Goal: Transaction & Acquisition: Purchase product/service

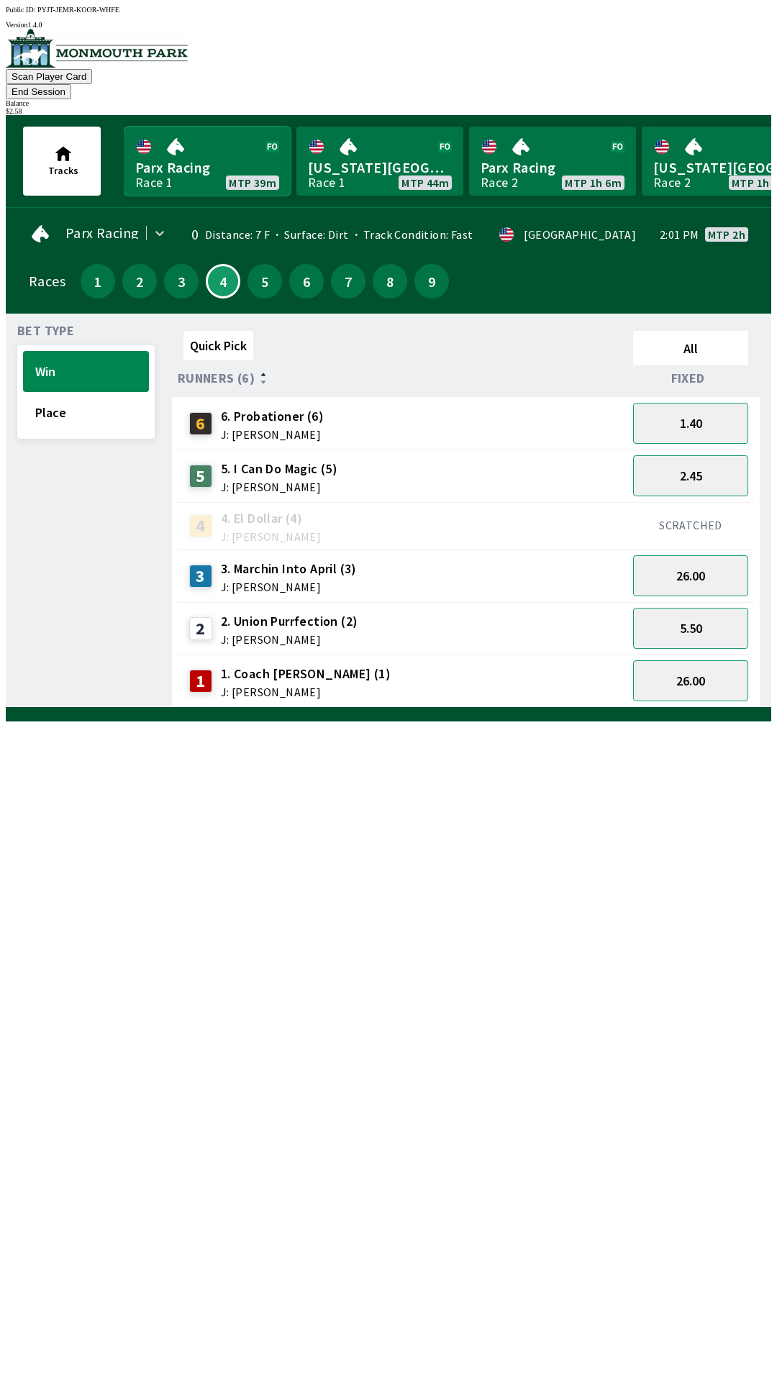
click at [203, 138] on link "Parx Racing Race 1 MTP 39m" at bounding box center [207, 161] width 167 height 69
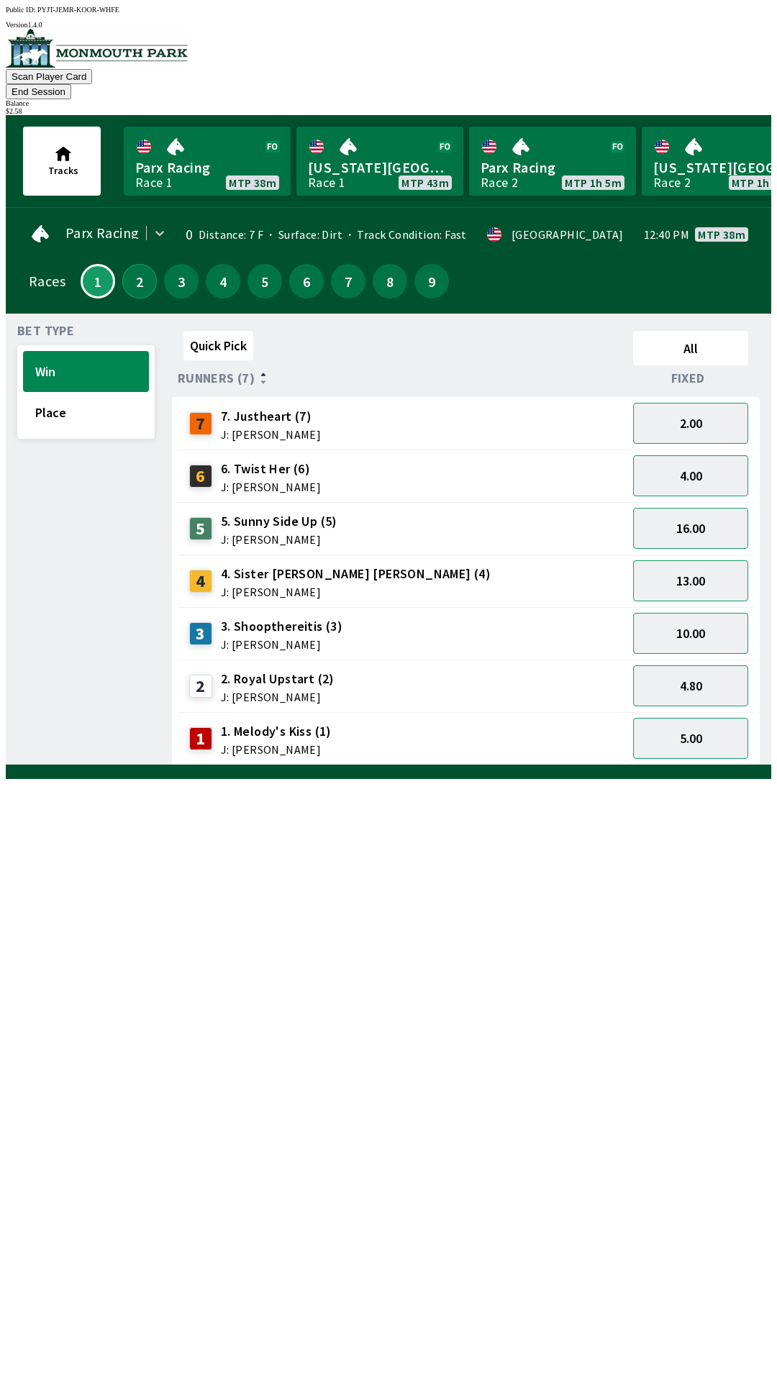
click at [132, 264] on button "2" at bounding box center [139, 281] width 35 height 35
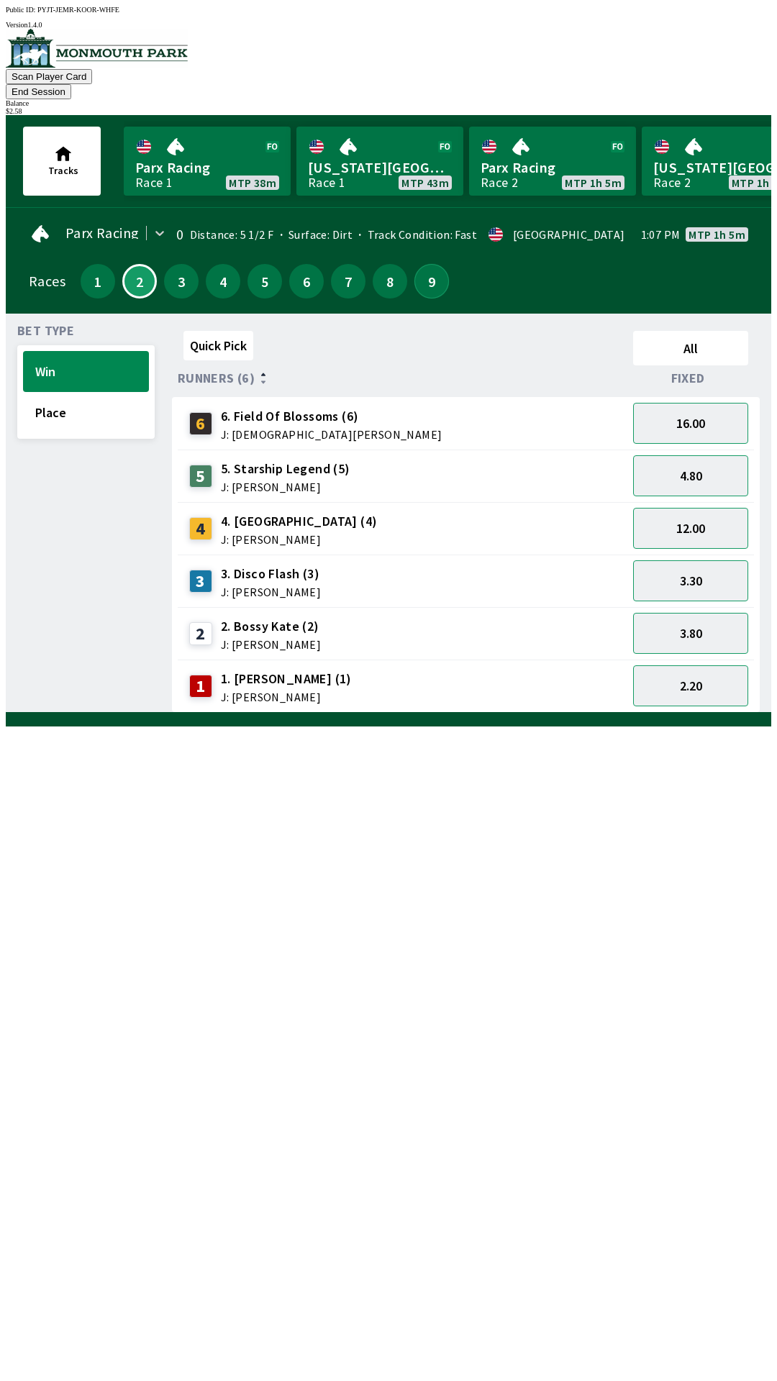
click at [414, 267] on button "9" at bounding box center [431, 281] width 35 height 35
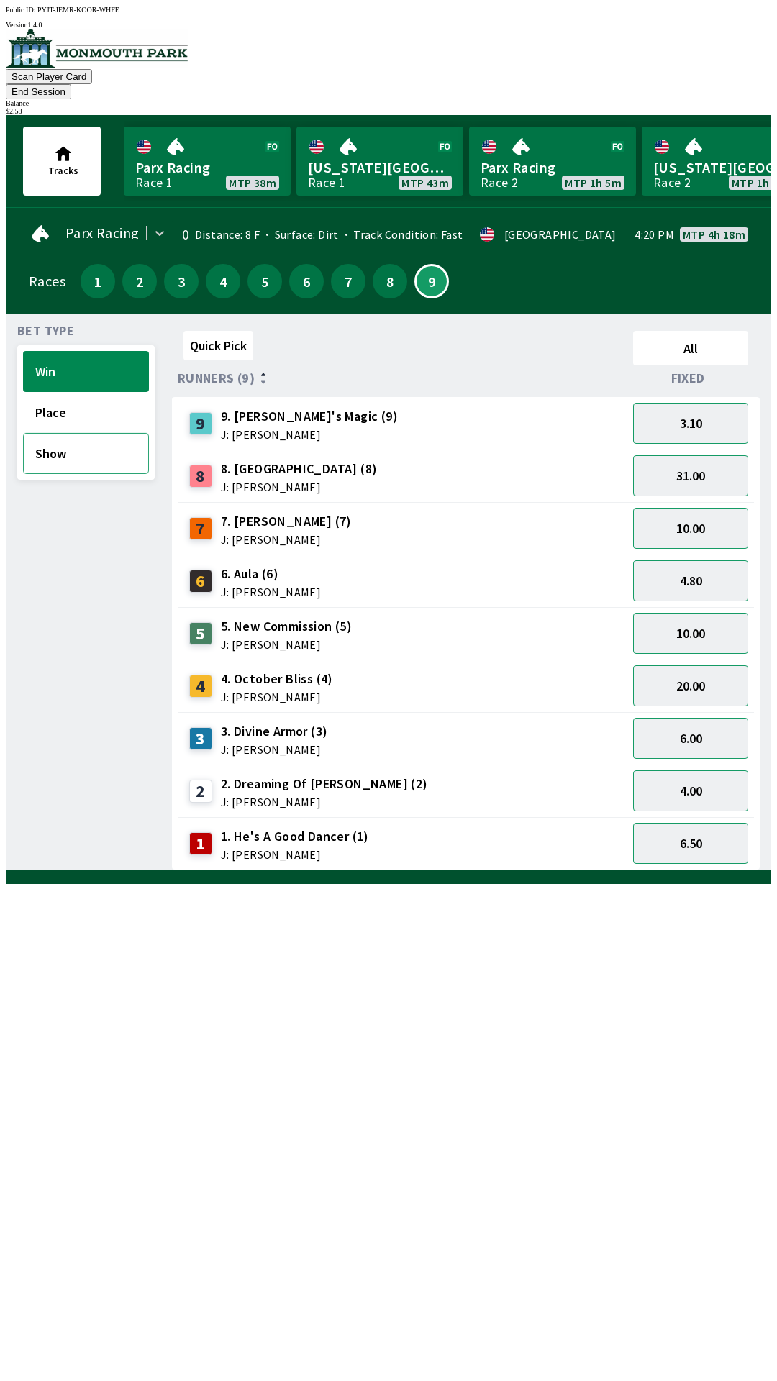
click at [69, 438] on button "Show" at bounding box center [86, 453] width 126 height 41
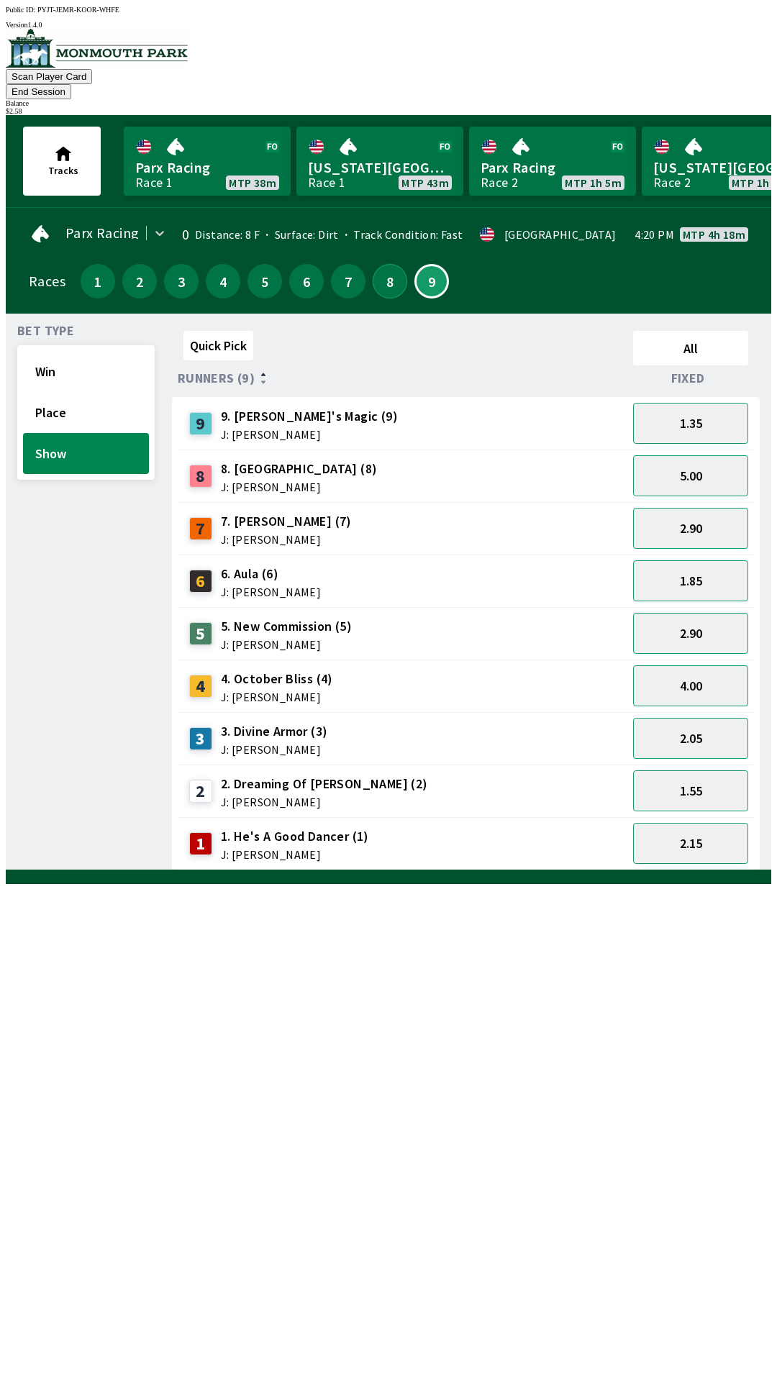
click at [379, 264] on button "8" at bounding box center [389, 281] width 35 height 35
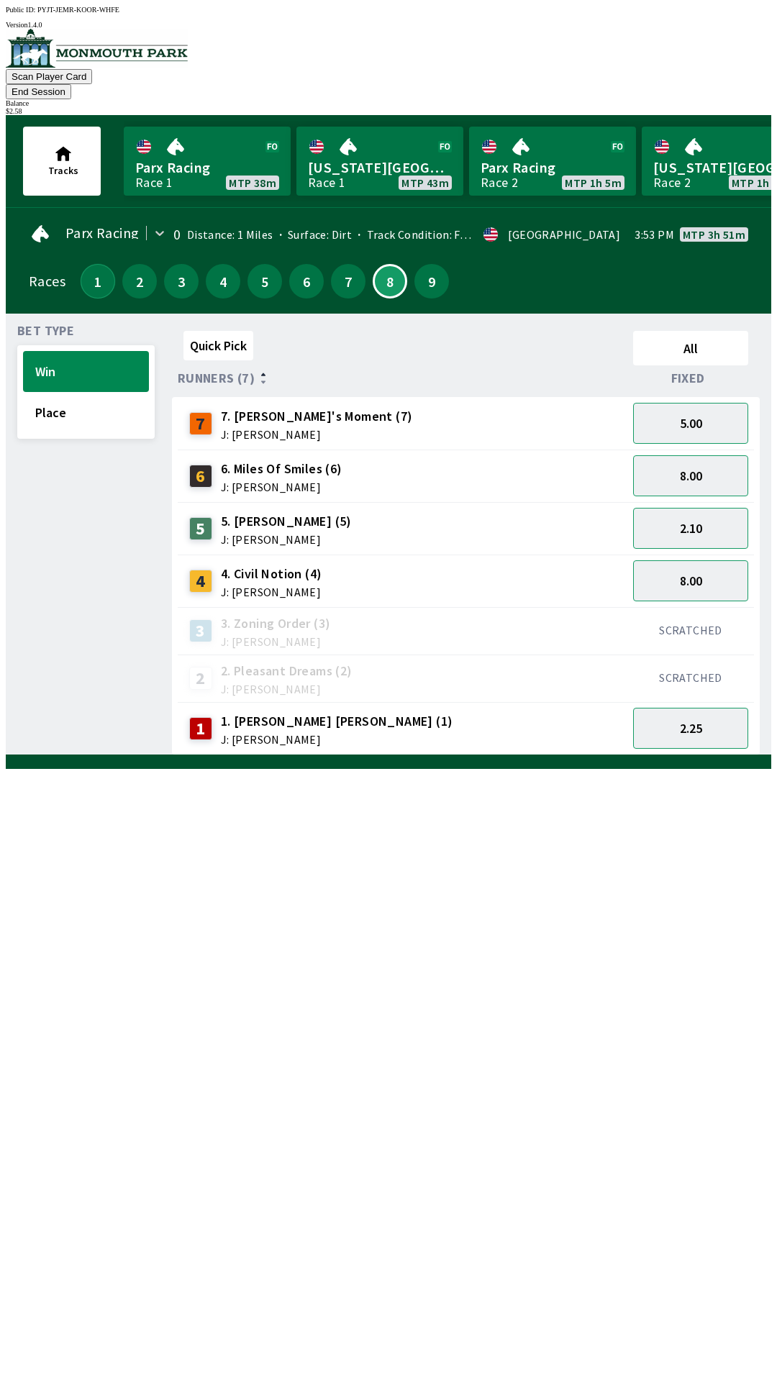
click at [91, 264] on button "1" at bounding box center [98, 281] width 35 height 35
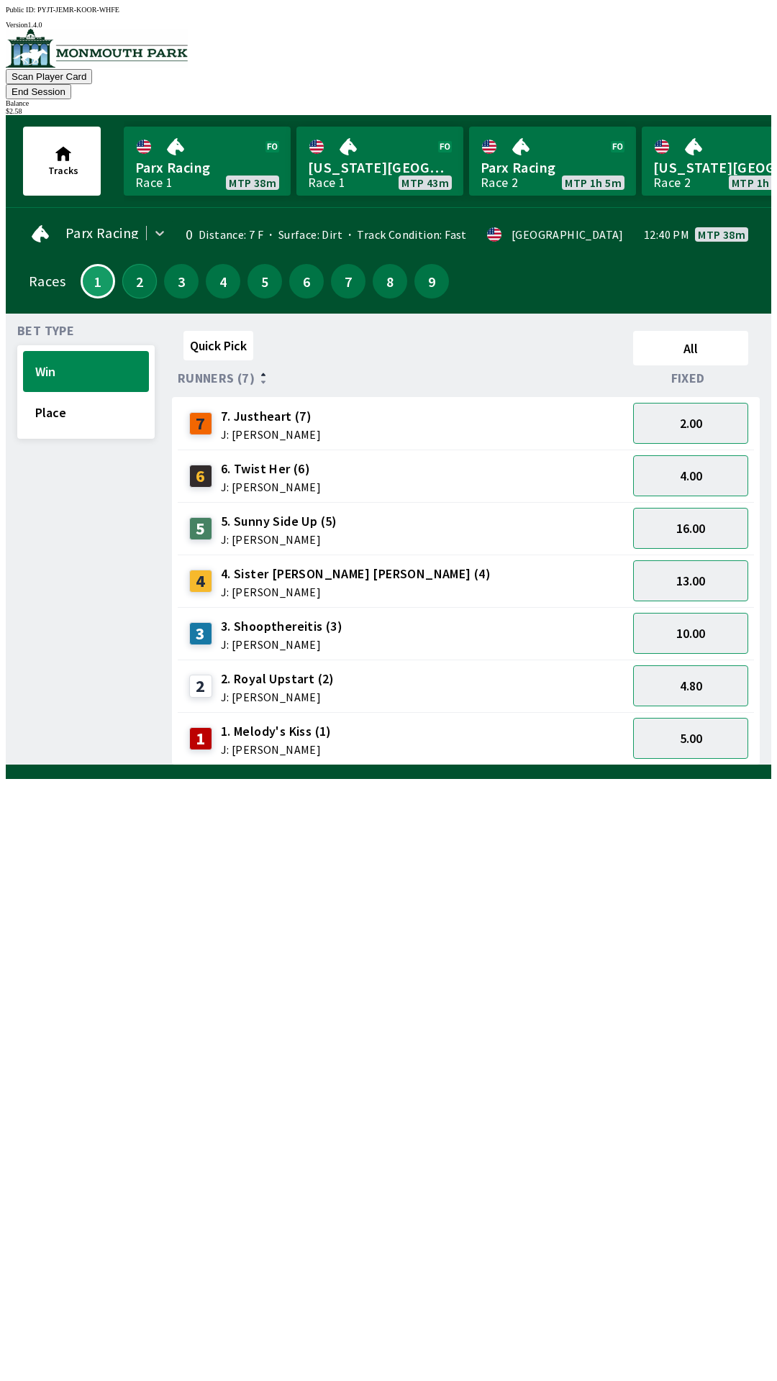
click at [128, 265] on button "2" at bounding box center [139, 281] width 35 height 35
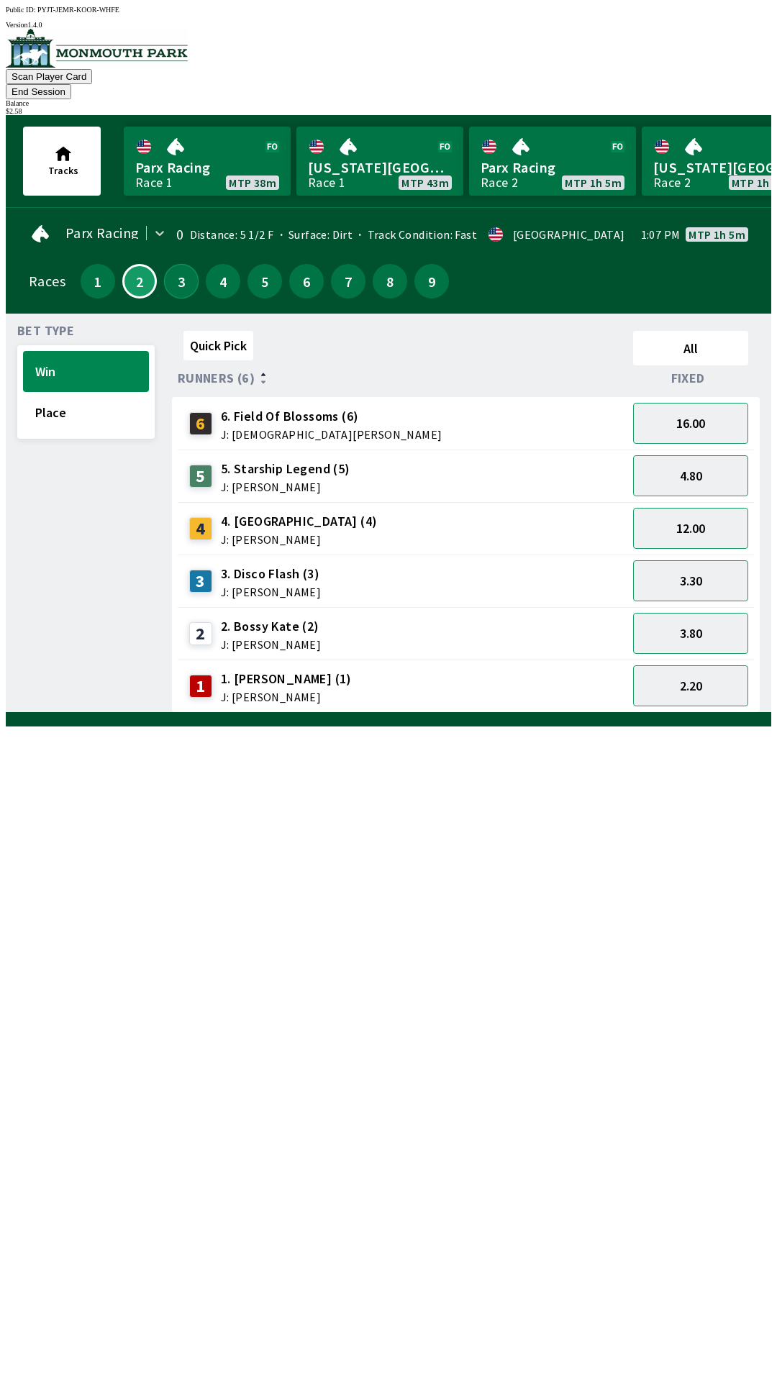
click at [170, 266] on button "3" at bounding box center [181, 281] width 35 height 35
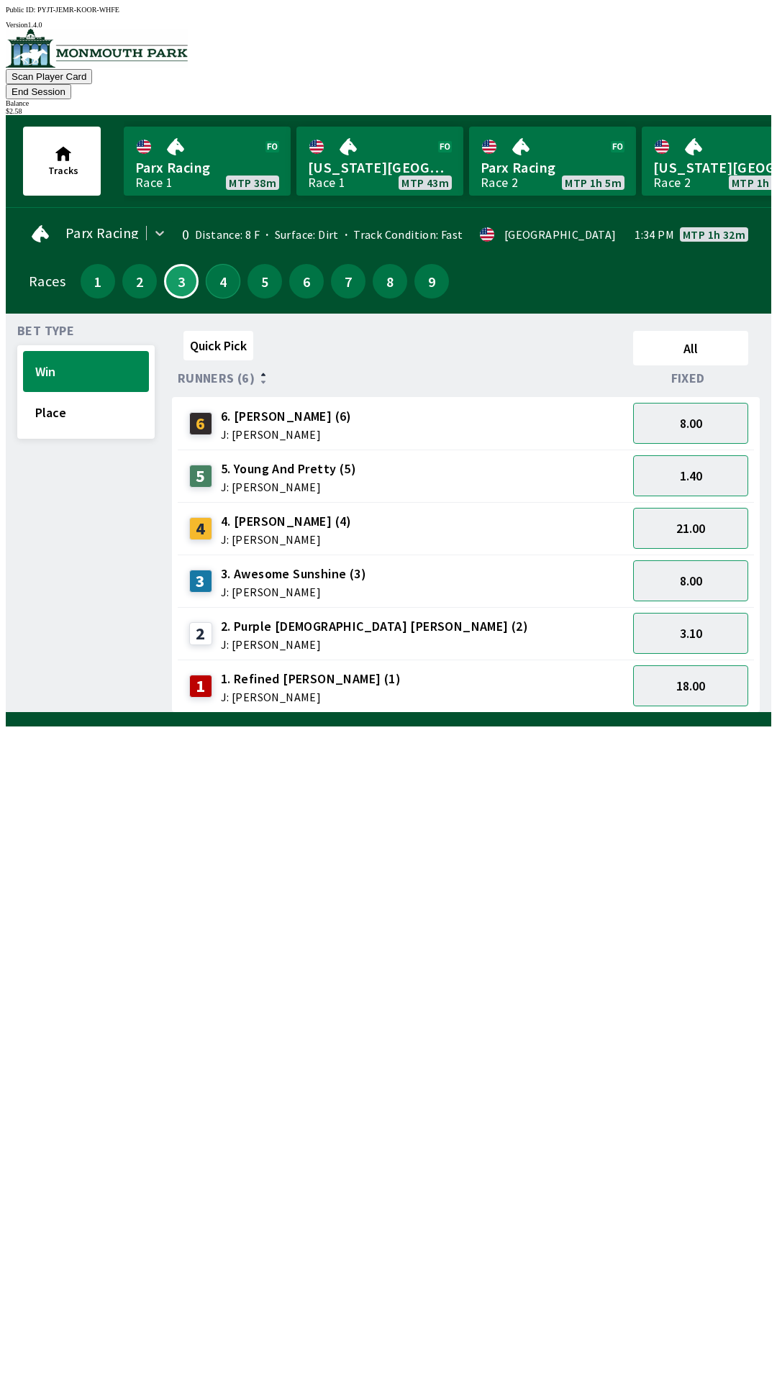
click at [215, 265] on button "4" at bounding box center [223, 281] width 35 height 35
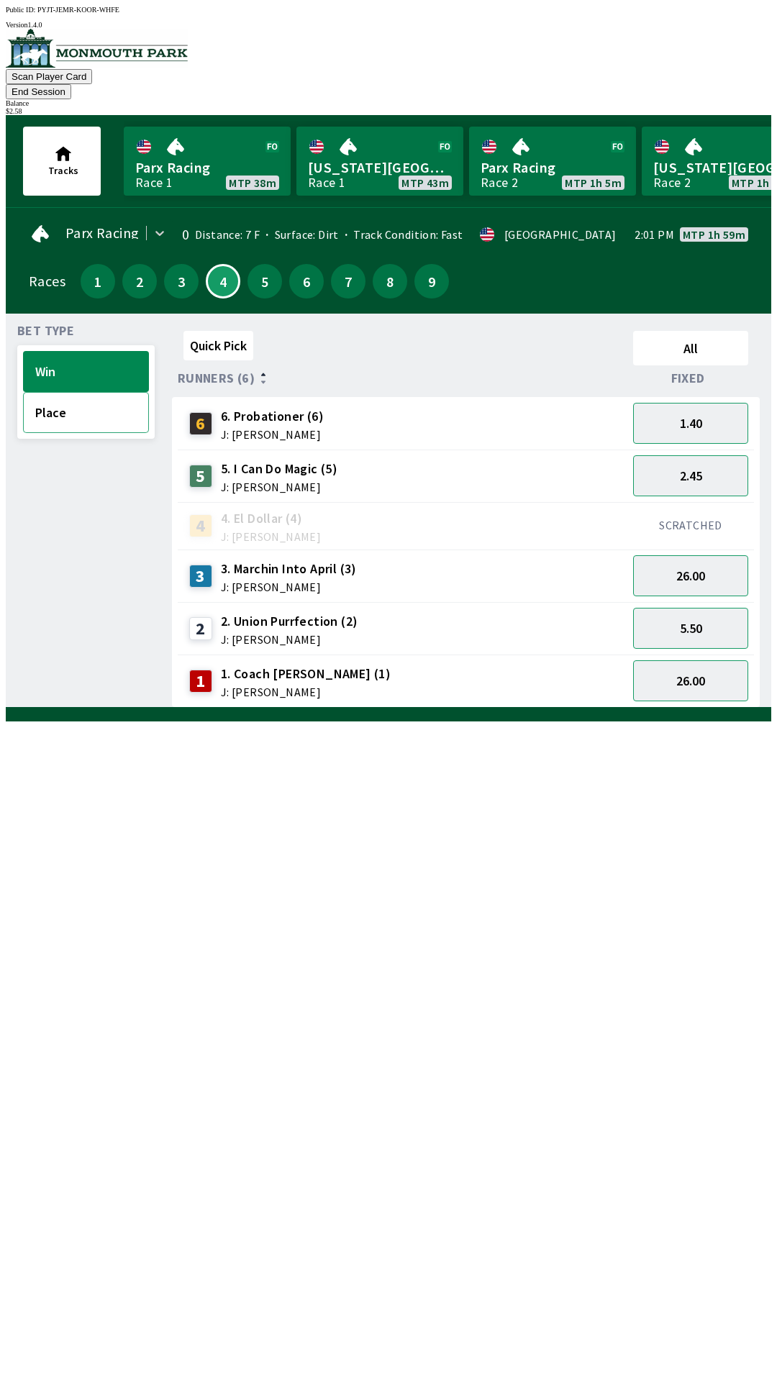
click at [75, 398] on button "Place" at bounding box center [86, 412] width 126 height 41
click at [700, 409] on button "1.01" at bounding box center [690, 423] width 115 height 41
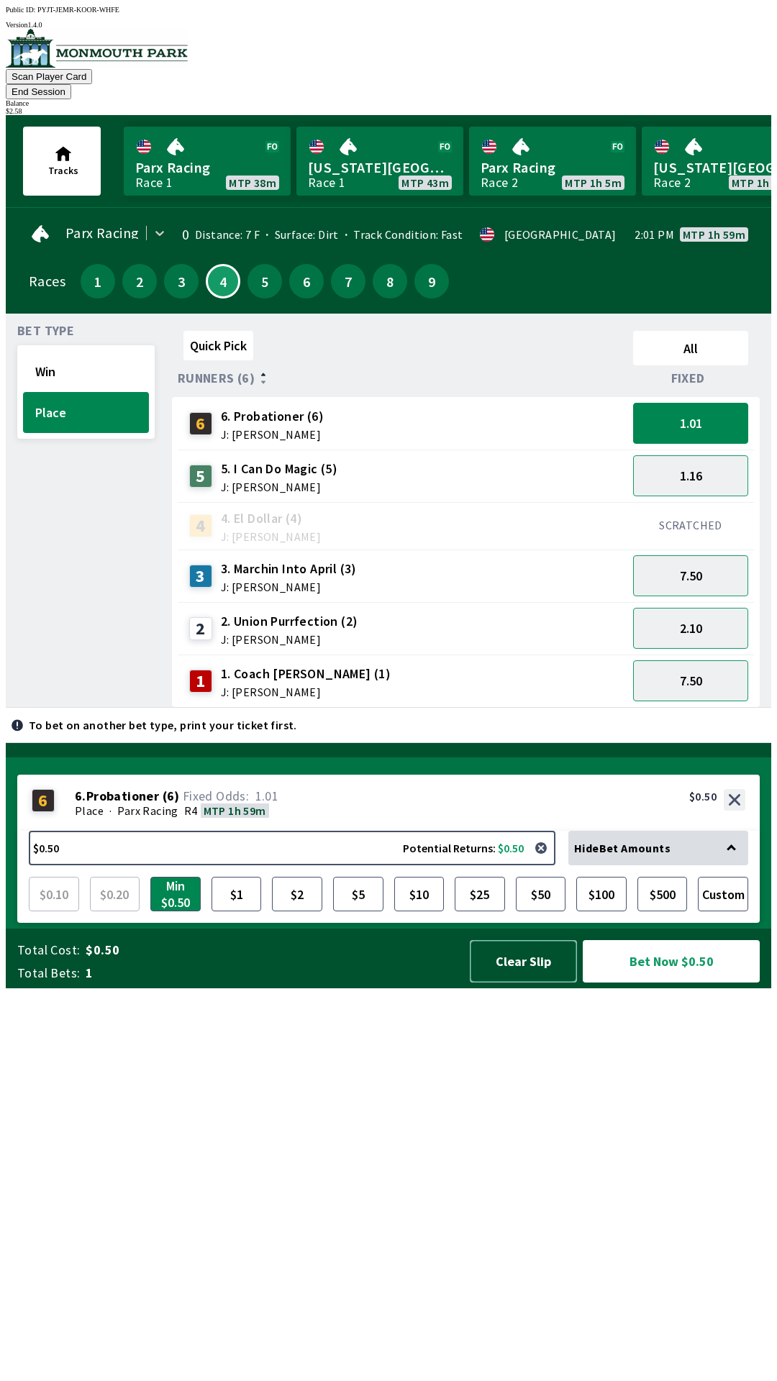
click at [516, 982] on button "Clear Slip" at bounding box center [523, 961] width 107 height 42
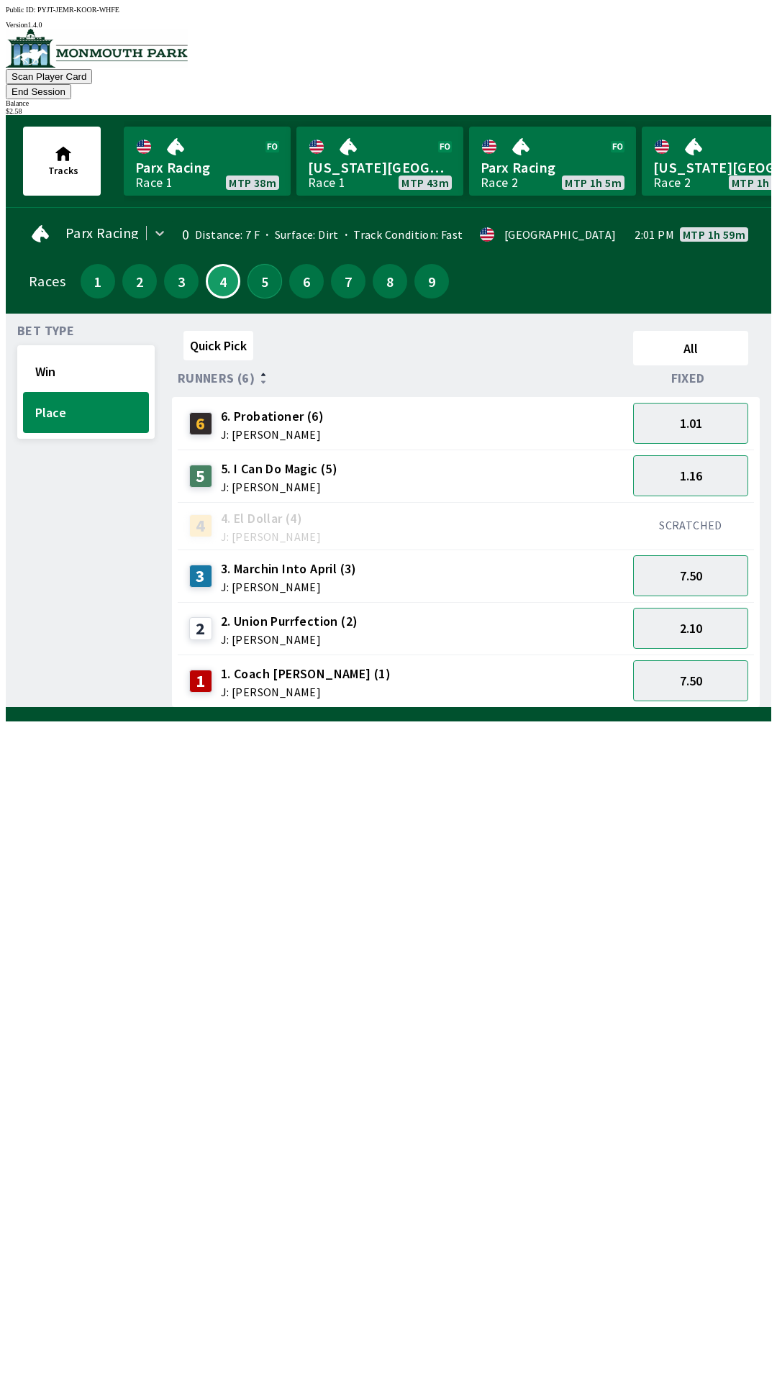
click at [258, 264] on button "5" at bounding box center [264, 281] width 35 height 35
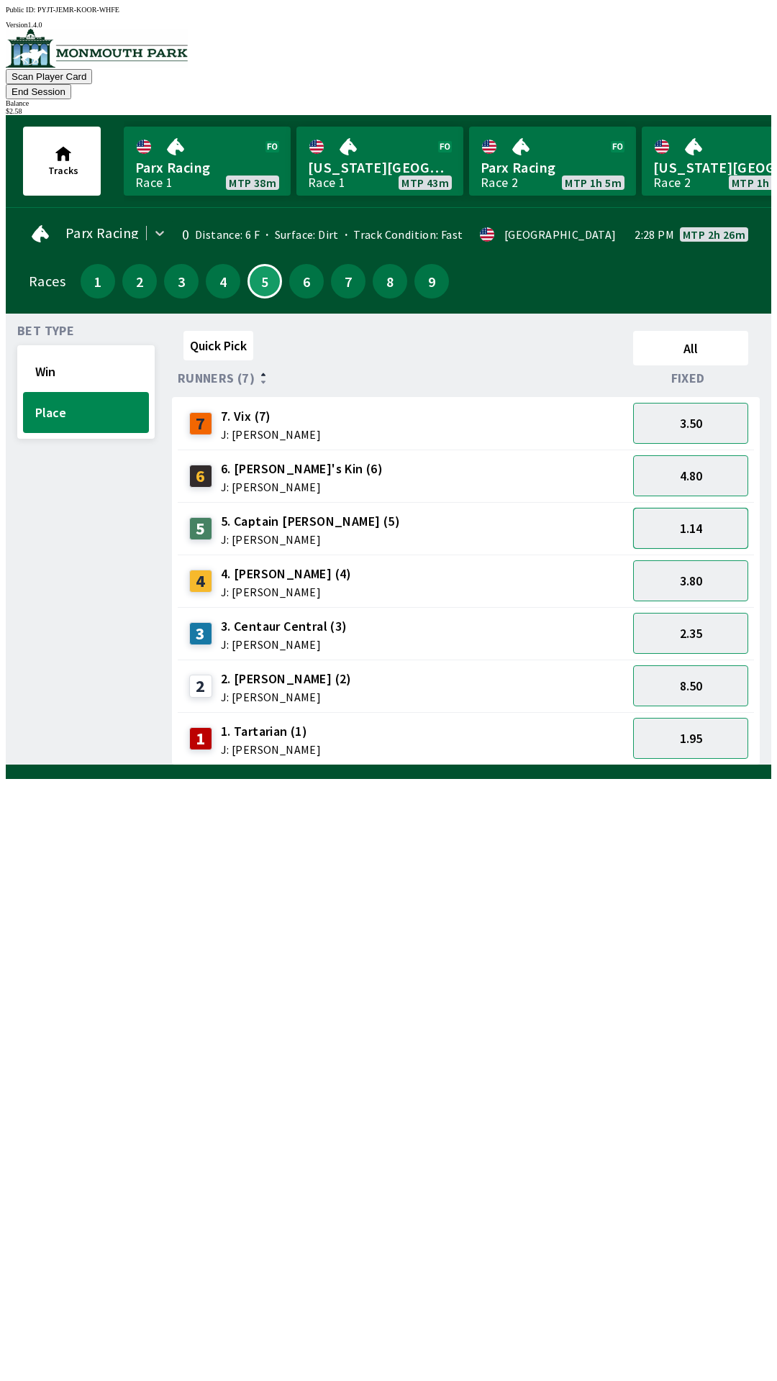
click at [691, 508] on button "1.14" at bounding box center [690, 528] width 115 height 41
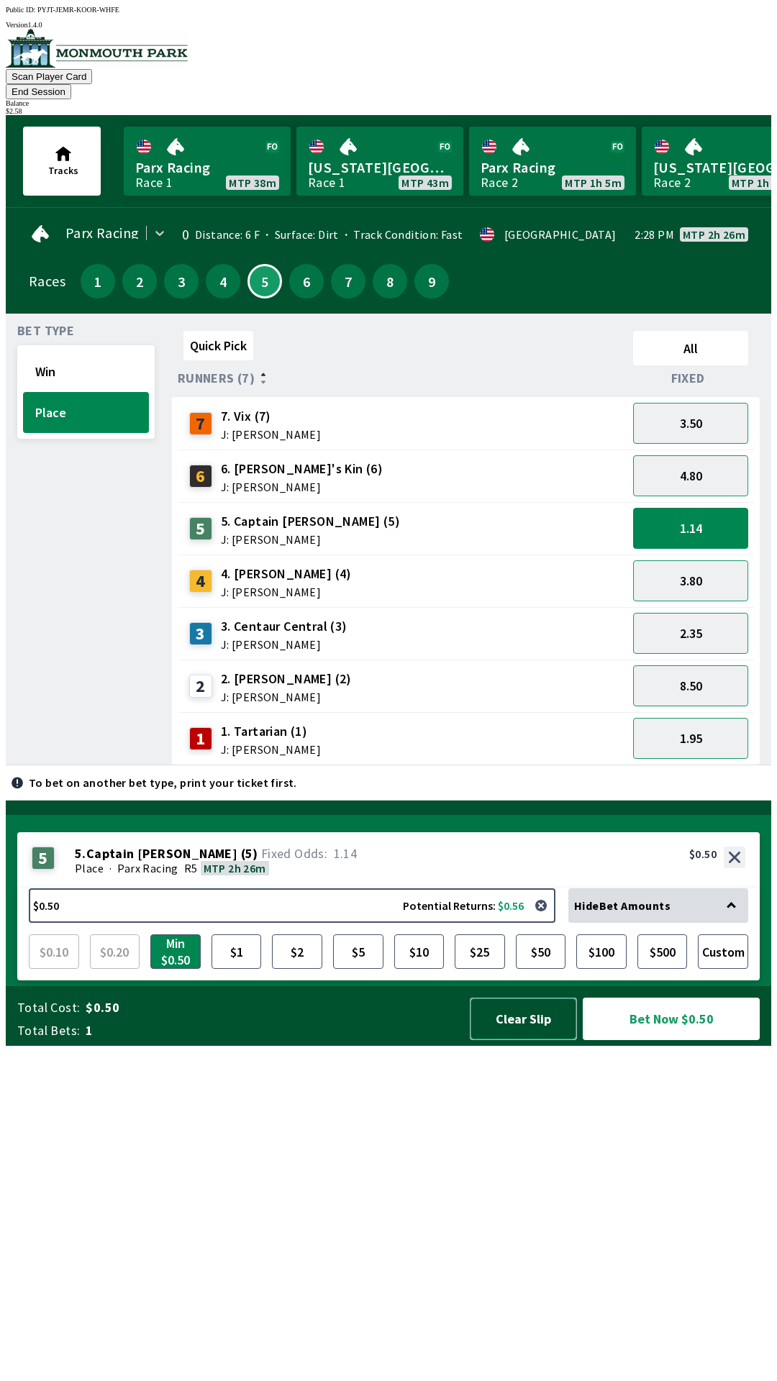
click at [509, 1040] on button "Clear Slip" at bounding box center [523, 1018] width 107 height 42
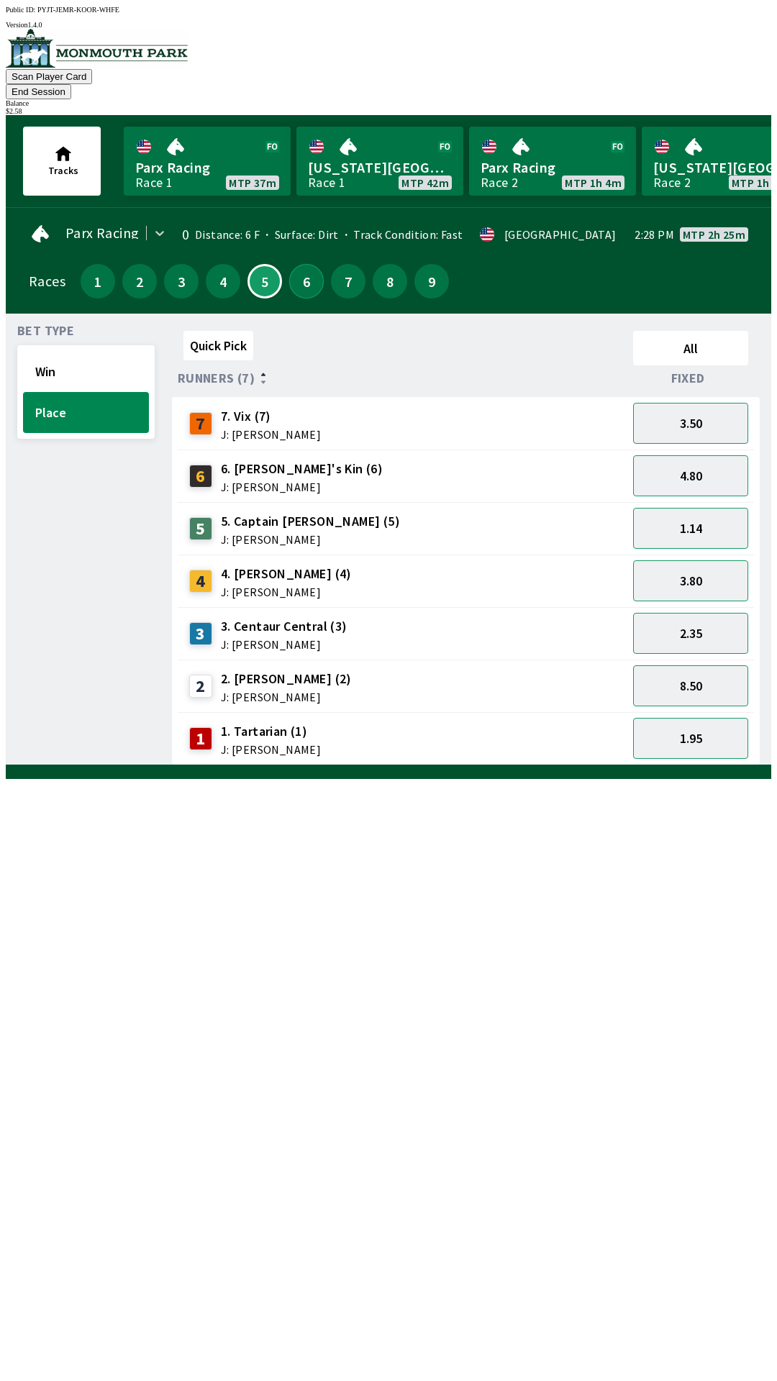
click at [290, 264] on button "6" at bounding box center [306, 281] width 35 height 35
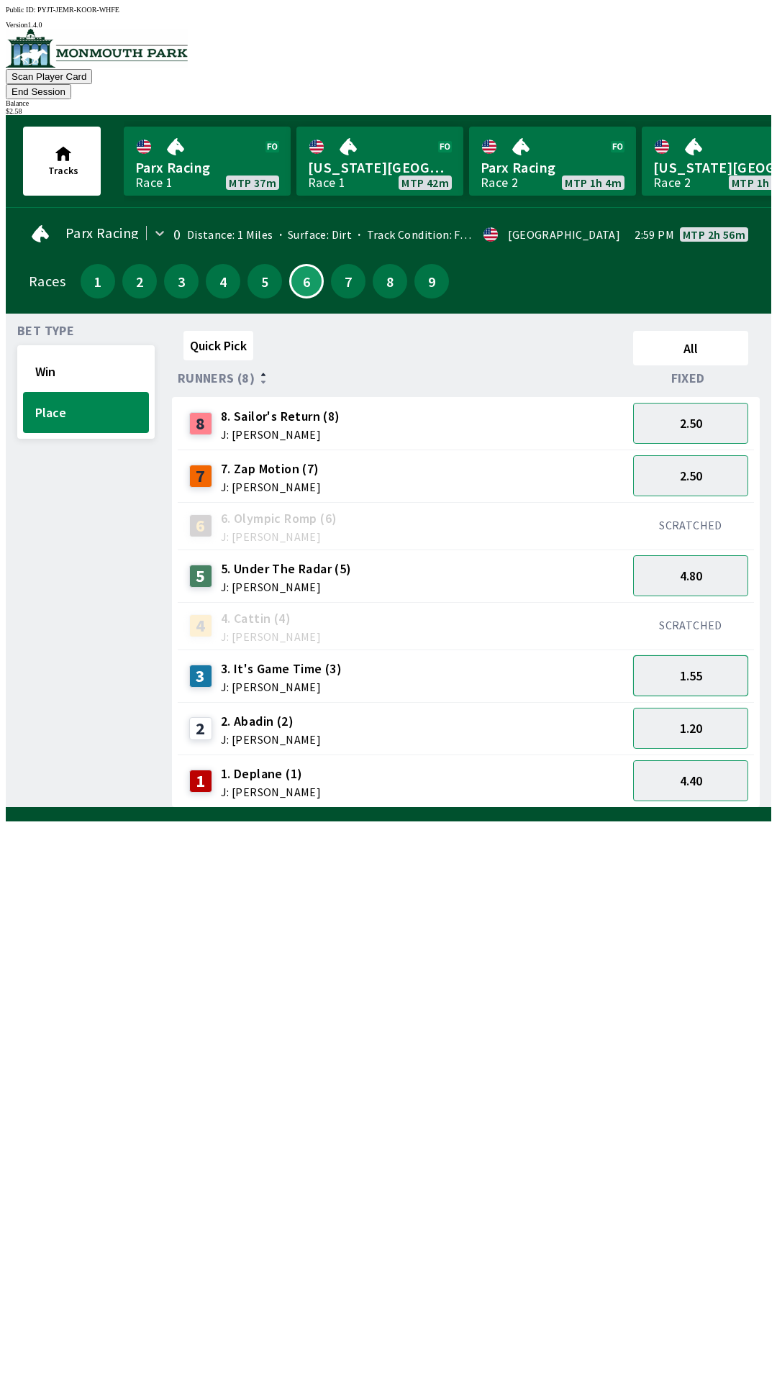
click at [701, 655] on button "1.55" at bounding box center [690, 675] width 115 height 41
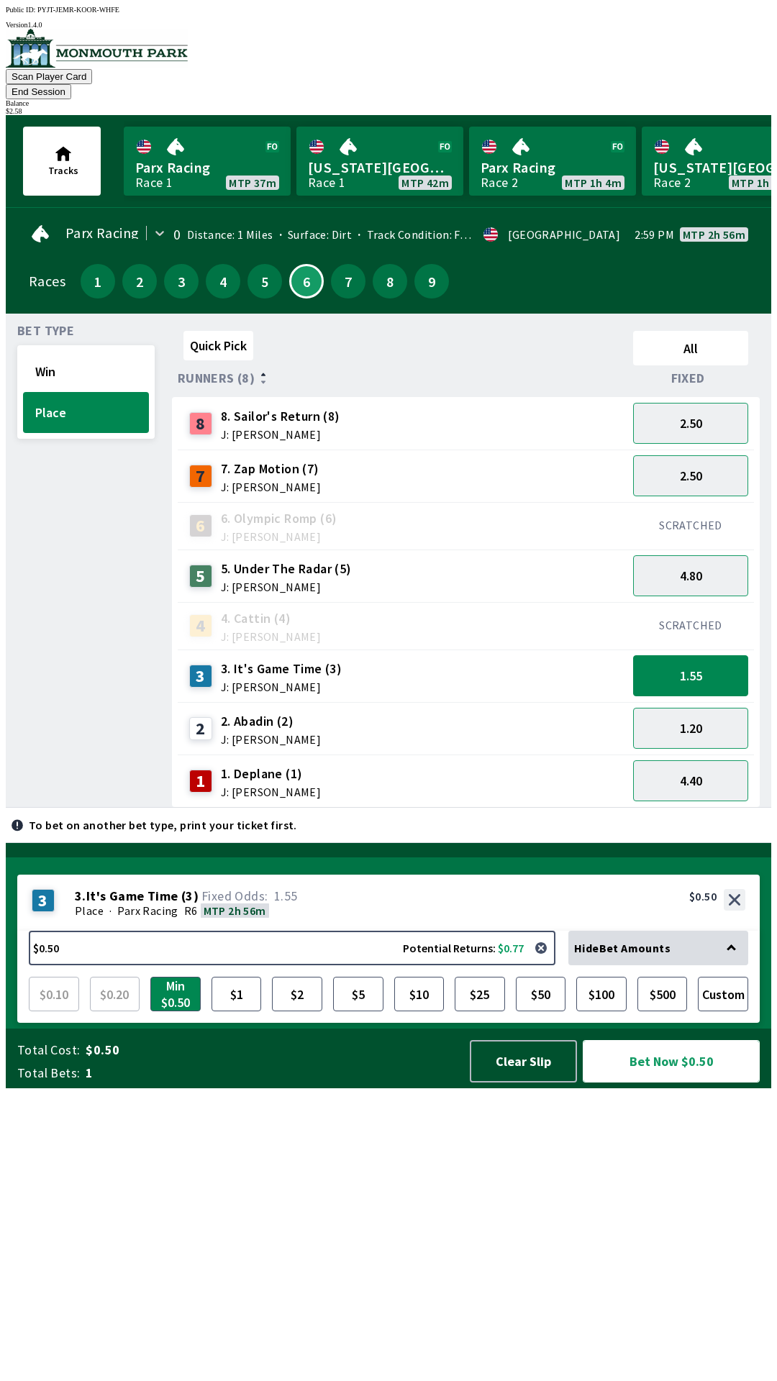
click at [659, 1082] on button "Bet Now $0.50" at bounding box center [670, 1061] width 177 height 42
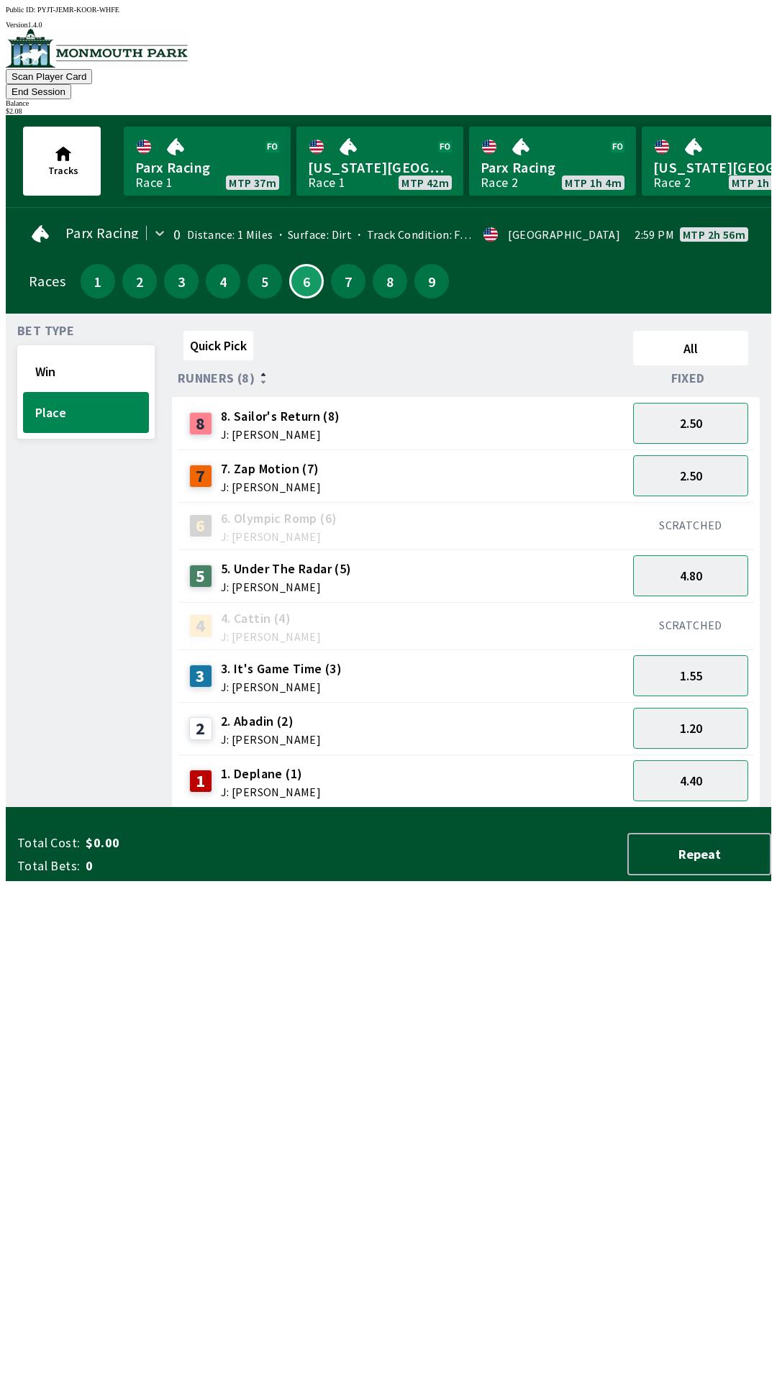
click at [45, 807] on div "Bet Type Win Place" at bounding box center [85, 566] width 137 height 482
click at [339, 264] on button "7" at bounding box center [348, 281] width 35 height 35
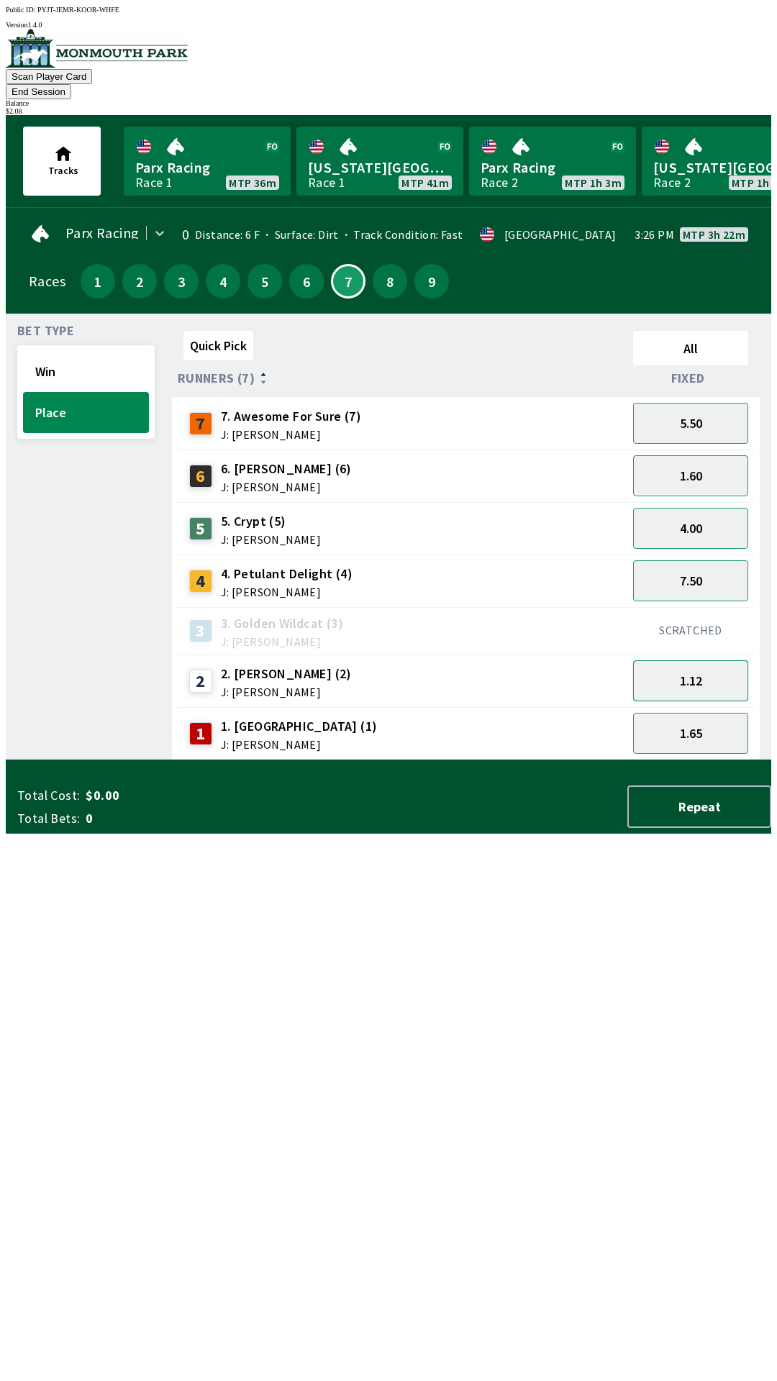
click at [703, 660] on button "1.12" at bounding box center [690, 680] width 115 height 41
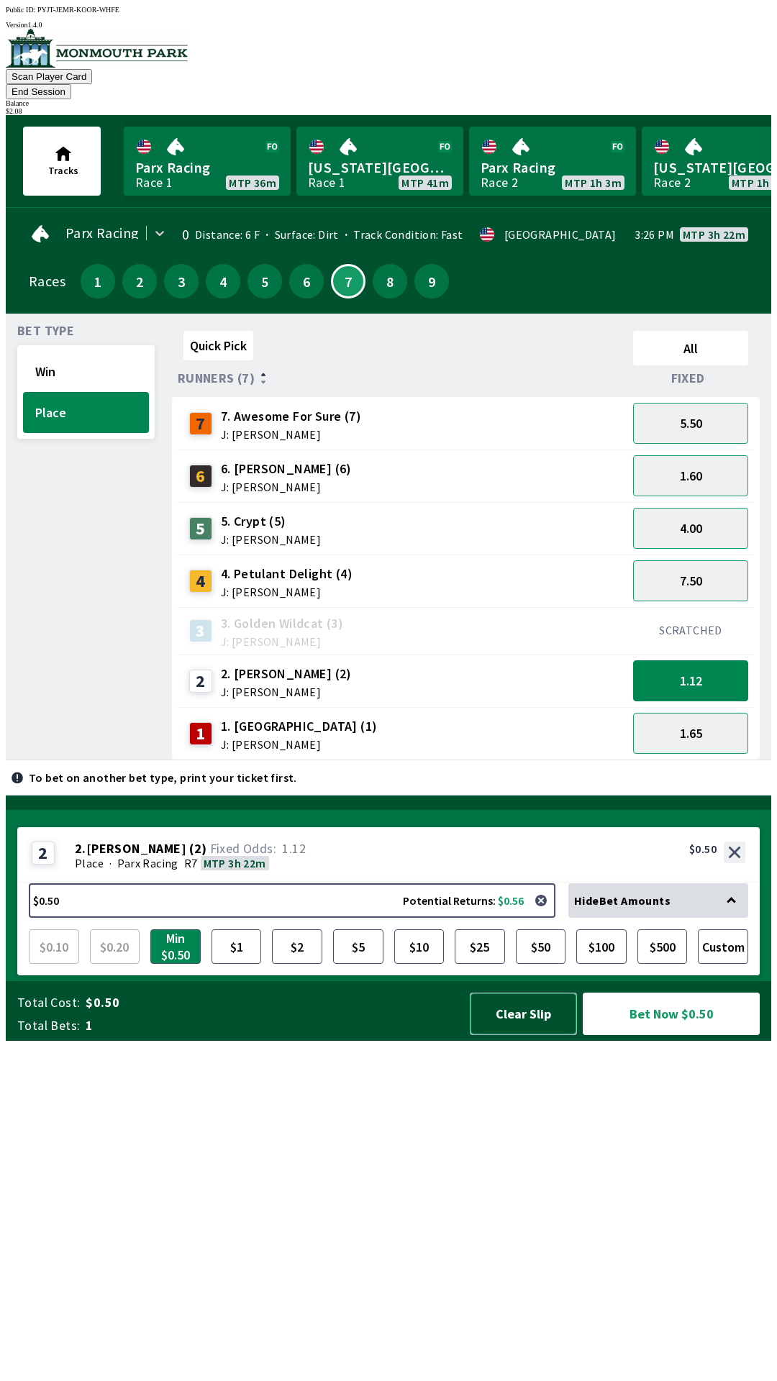
click at [520, 1035] on button "Clear Slip" at bounding box center [523, 1013] width 107 height 42
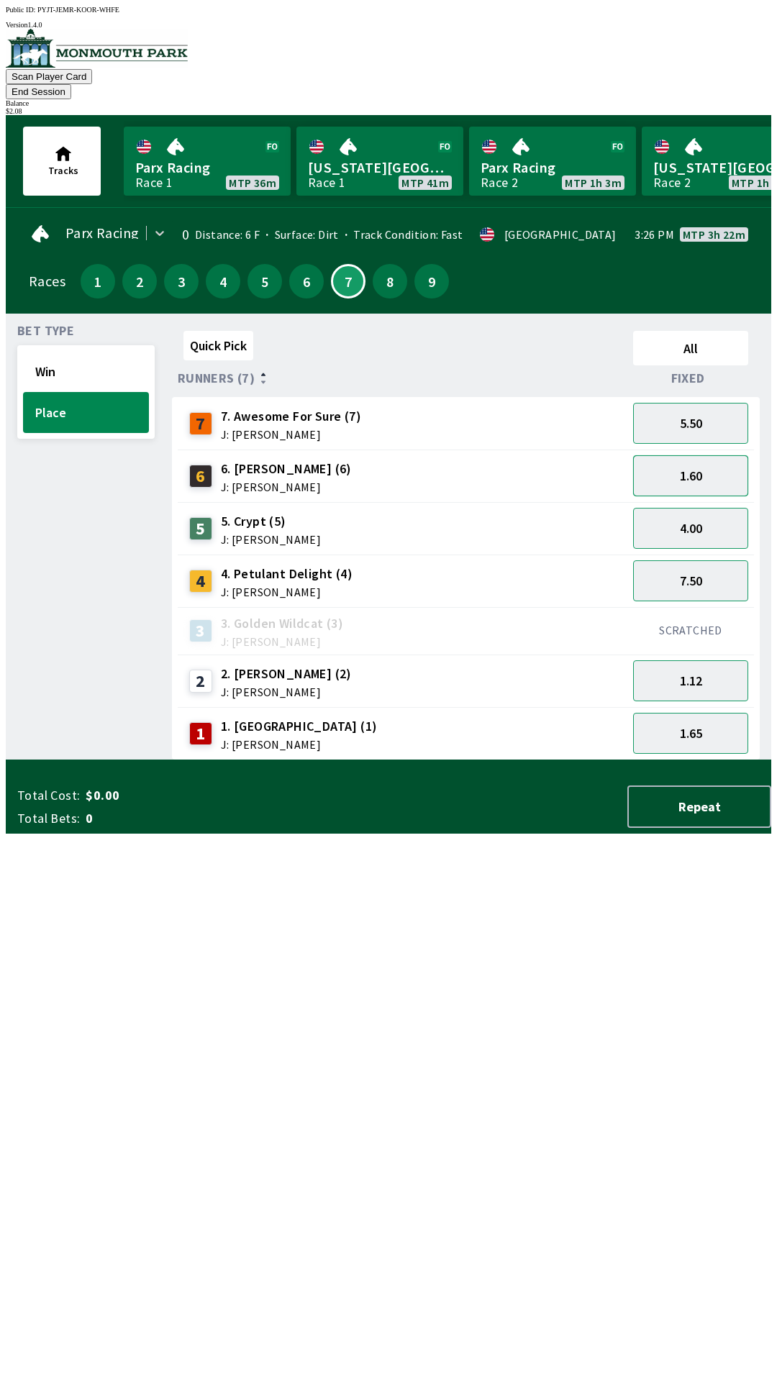
click at [693, 462] on button "1.60" at bounding box center [690, 475] width 115 height 41
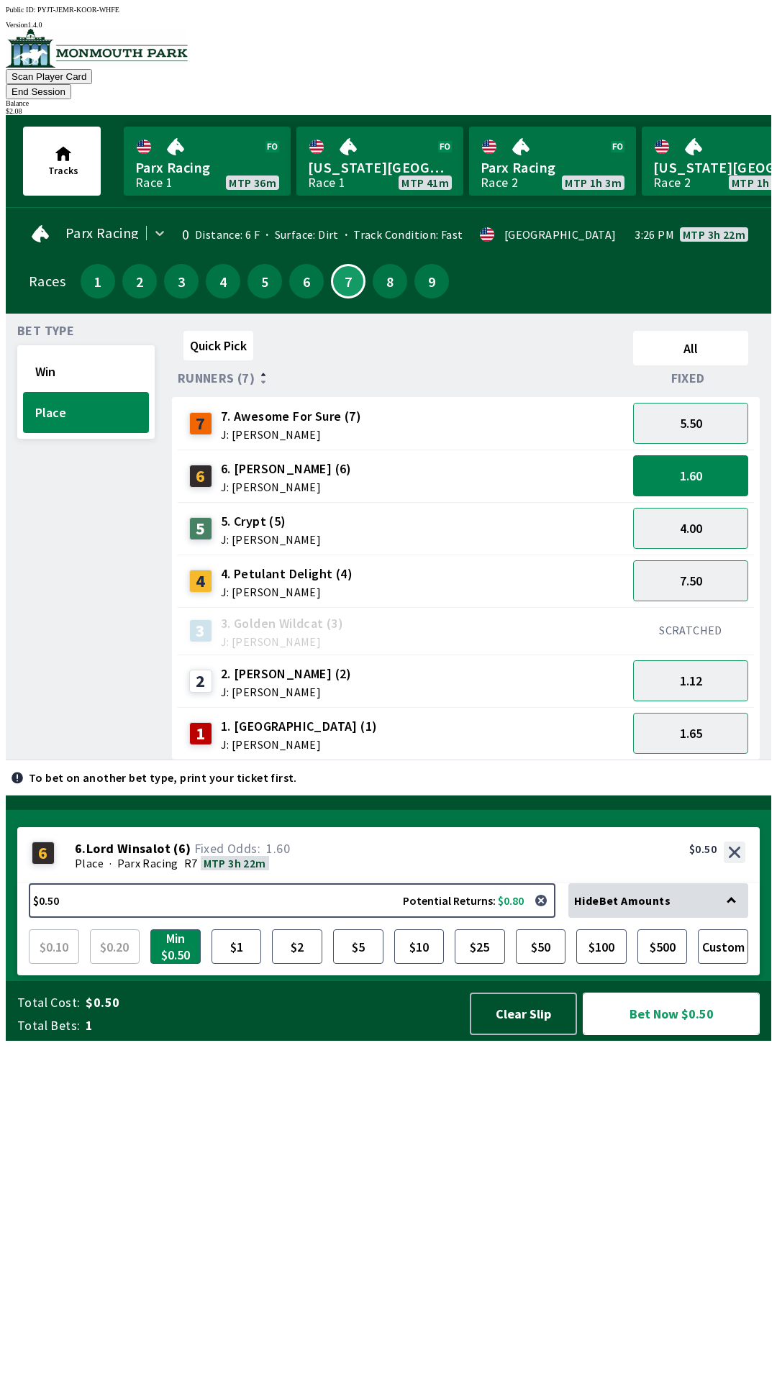
click at [652, 1035] on button "Bet Now $0.50" at bounding box center [670, 1013] width 177 height 42
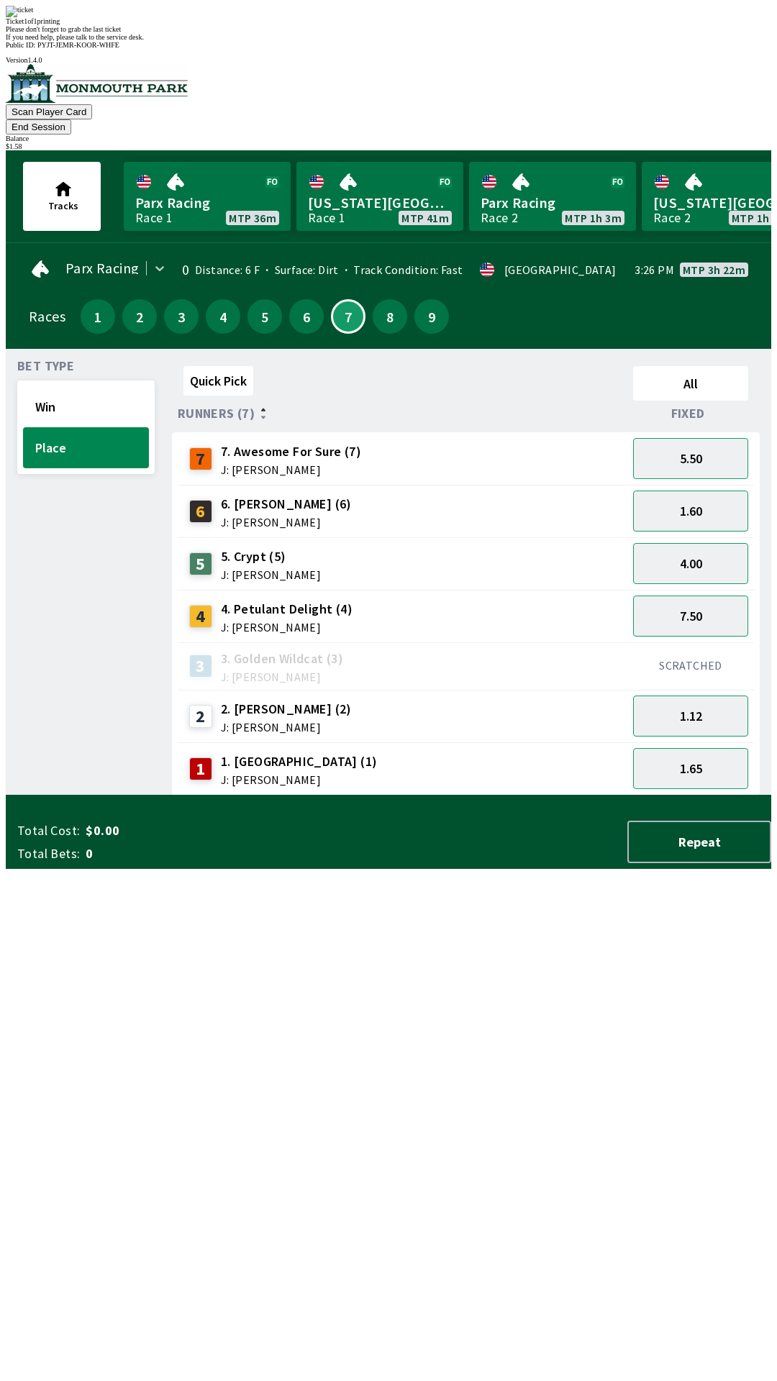
click at [29, 795] on div "Bet Type Win Place" at bounding box center [85, 577] width 137 height 435
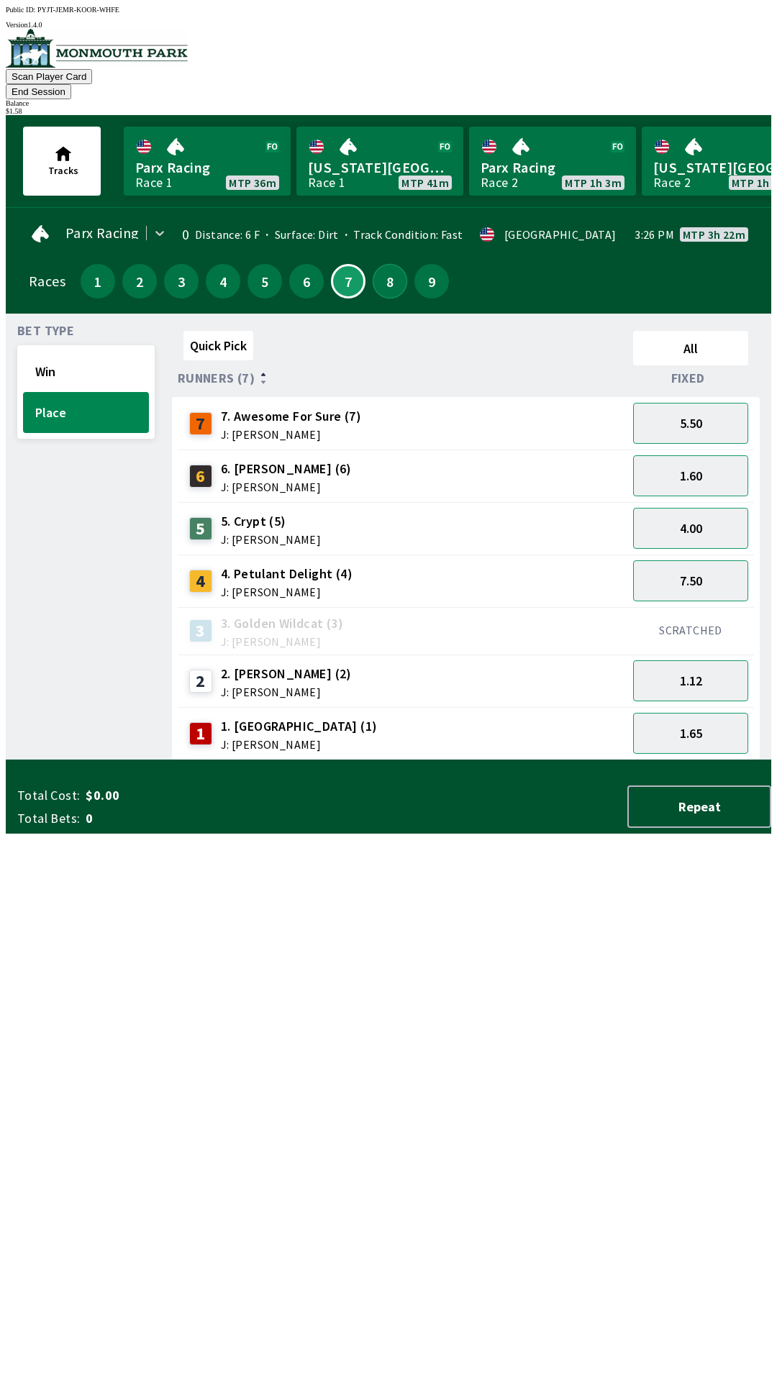
click at [374, 264] on button "8" at bounding box center [389, 281] width 35 height 35
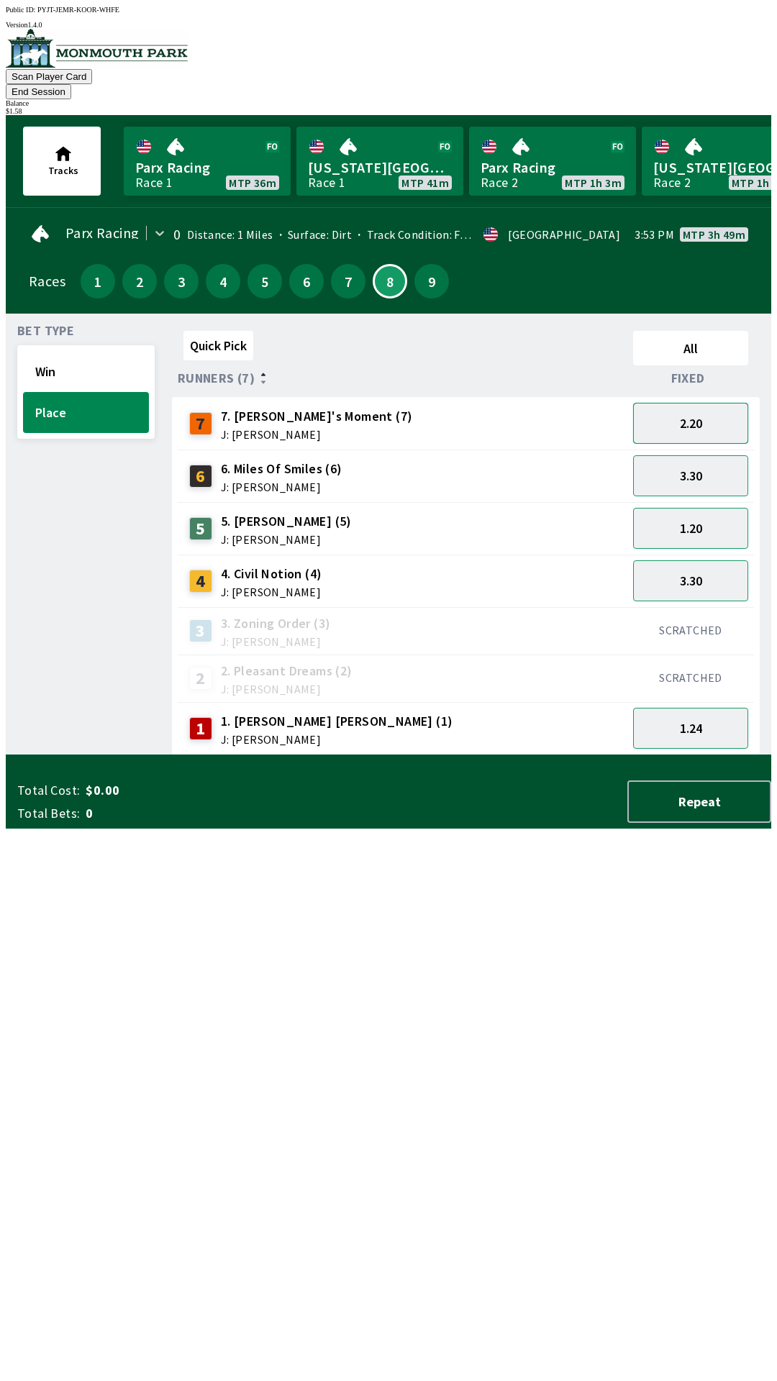
click at [697, 405] on button "2.20" at bounding box center [690, 423] width 115 height 41
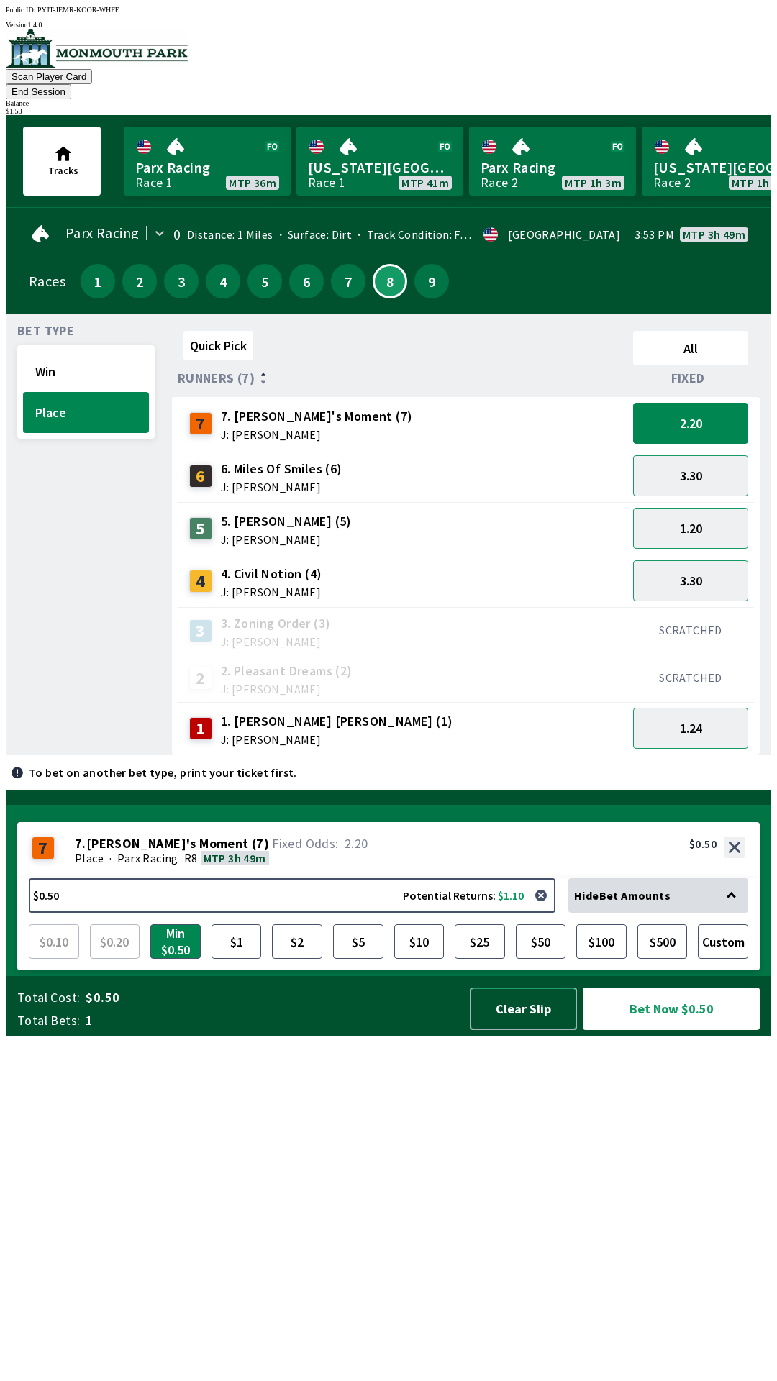
click at [515, 1030] on button "Clear Slip" at bounding box center [523, 1008] width 107 height 42
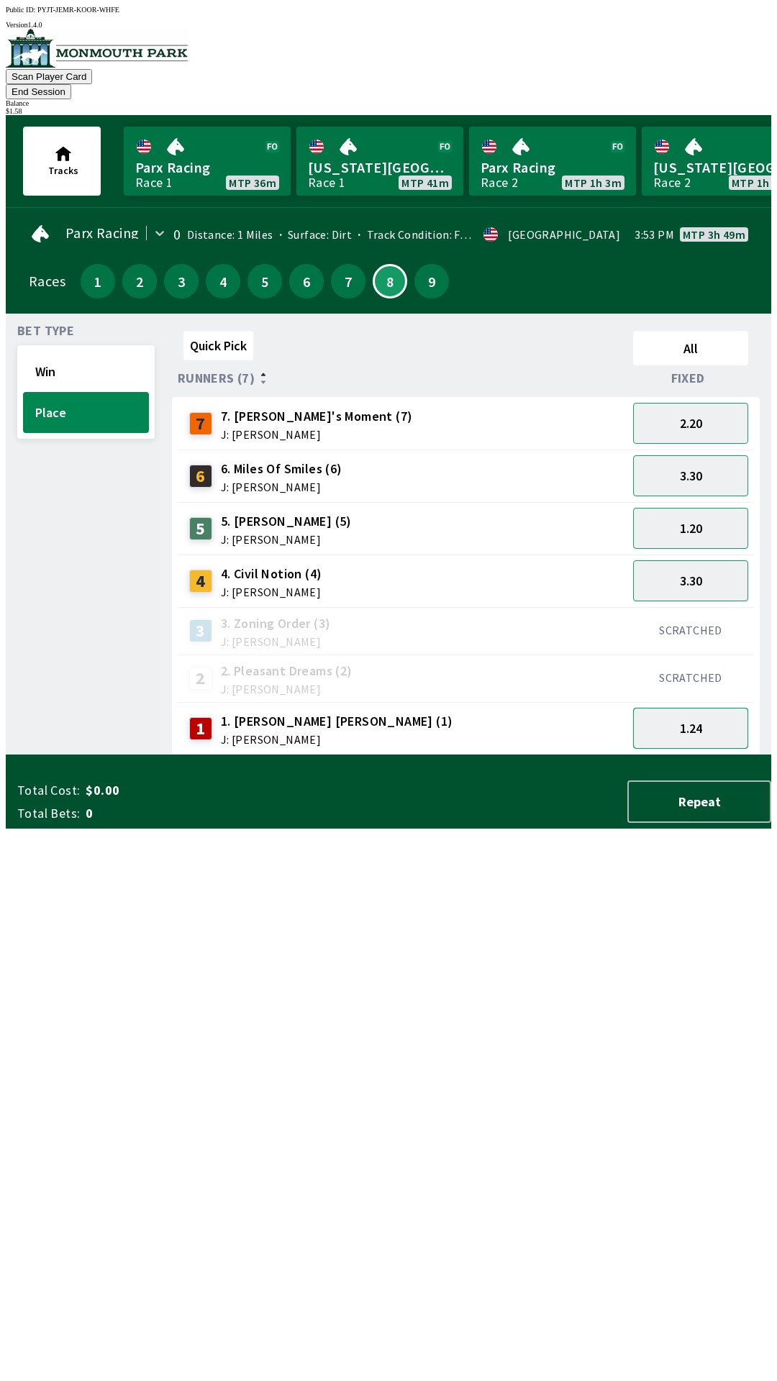
click at [692, 708] on button "1.24" at bounding box center [690, 728] width 115 height 41
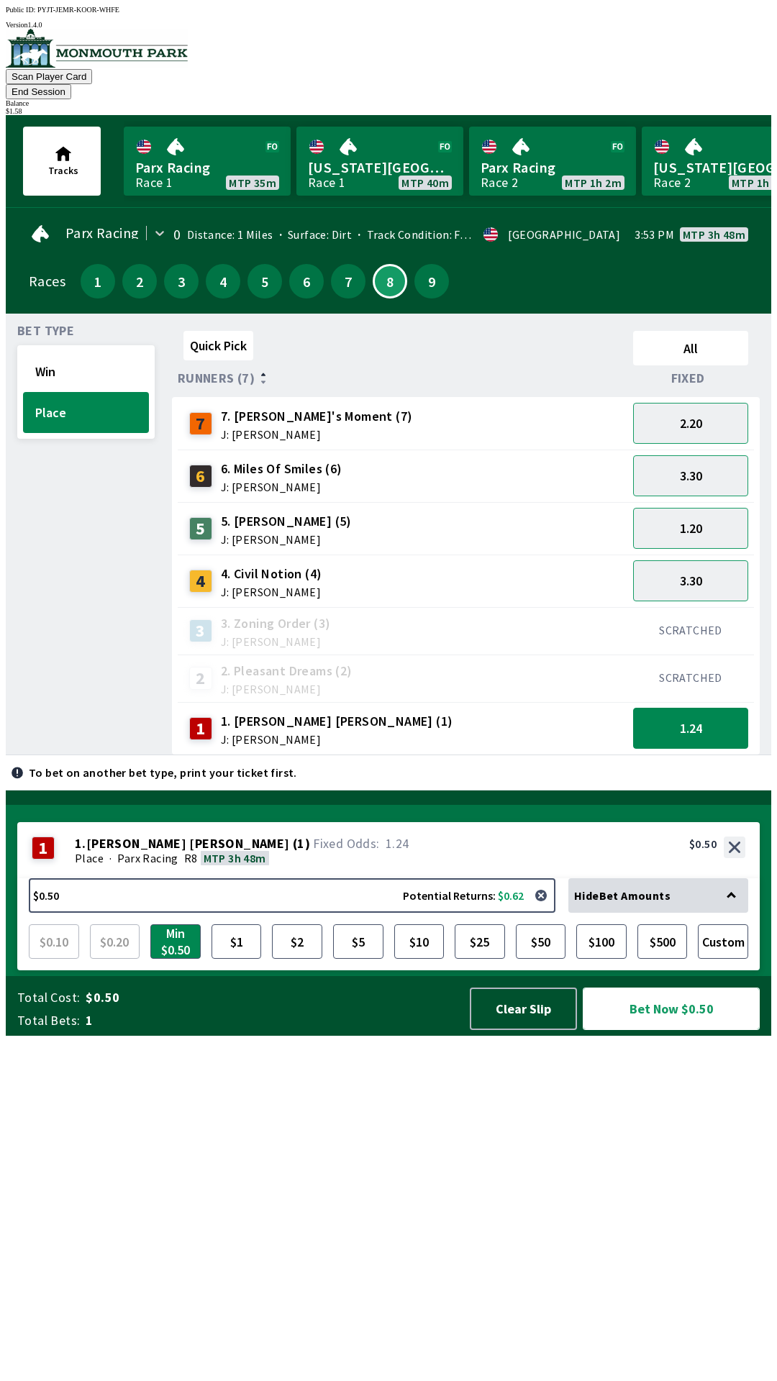
click at [672, 1030] on button "Bet Now $0.50" at bounding box center [670, 1008] width 177 height 42
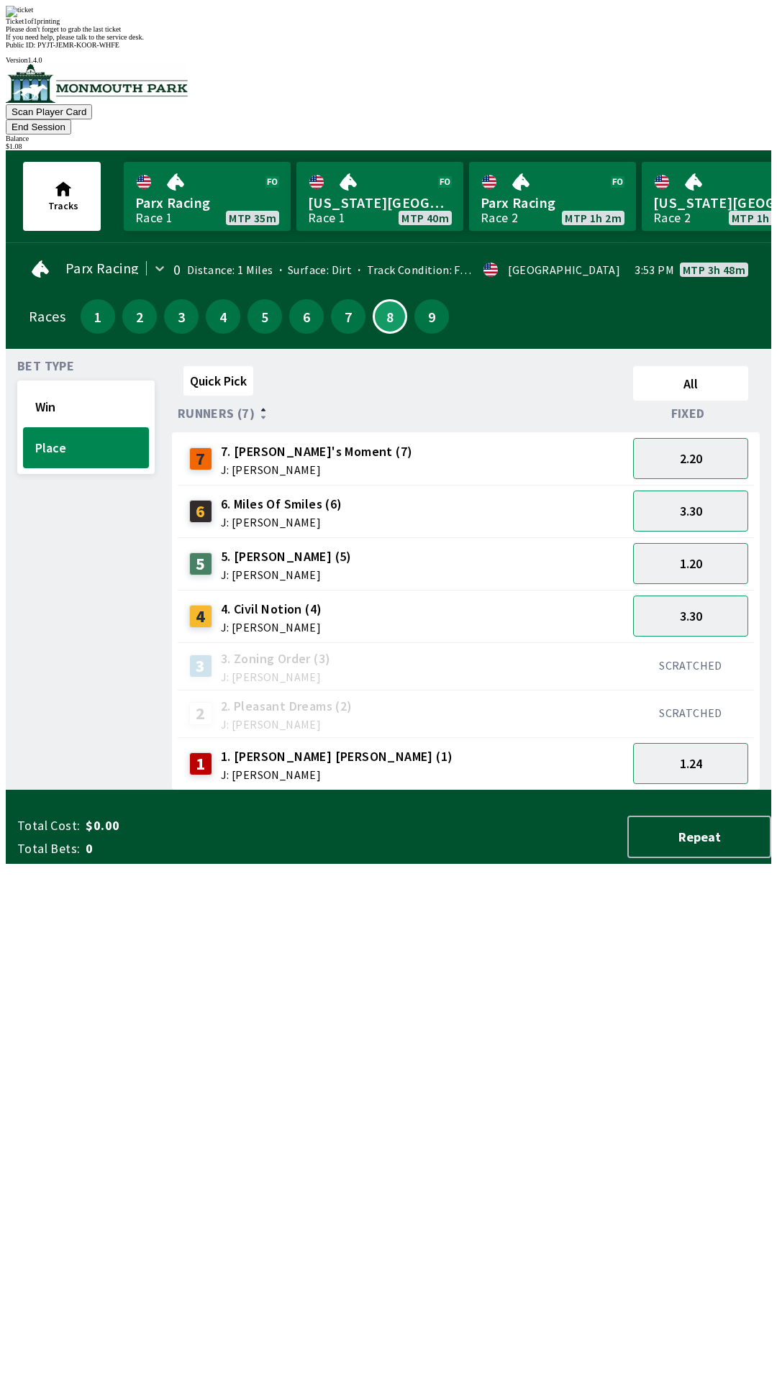
click at [41, 674] on div "Bet Type Win Place" at bounding box center [85, 575] width 137 height 430
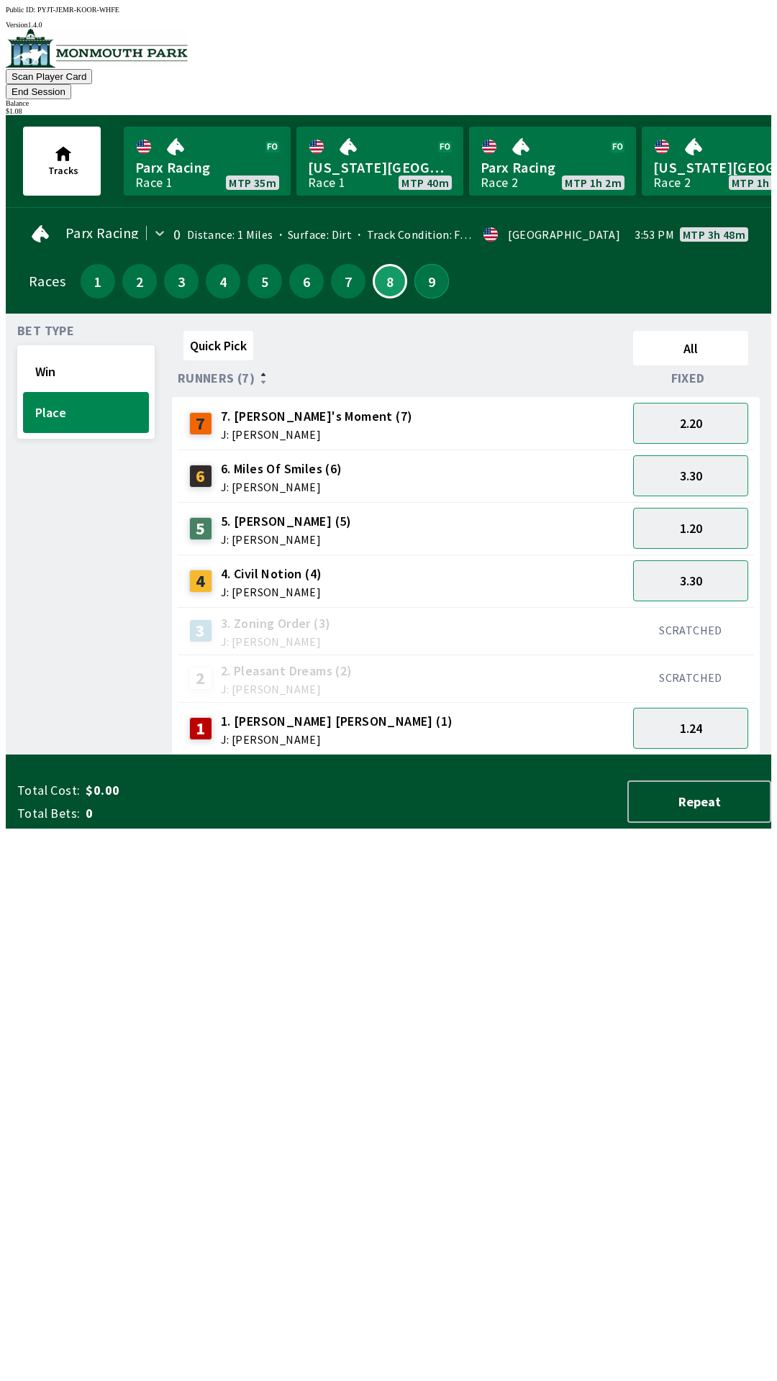
click at [429, 265] on button "9" at bounding box center [431, 281] width 35 height 35
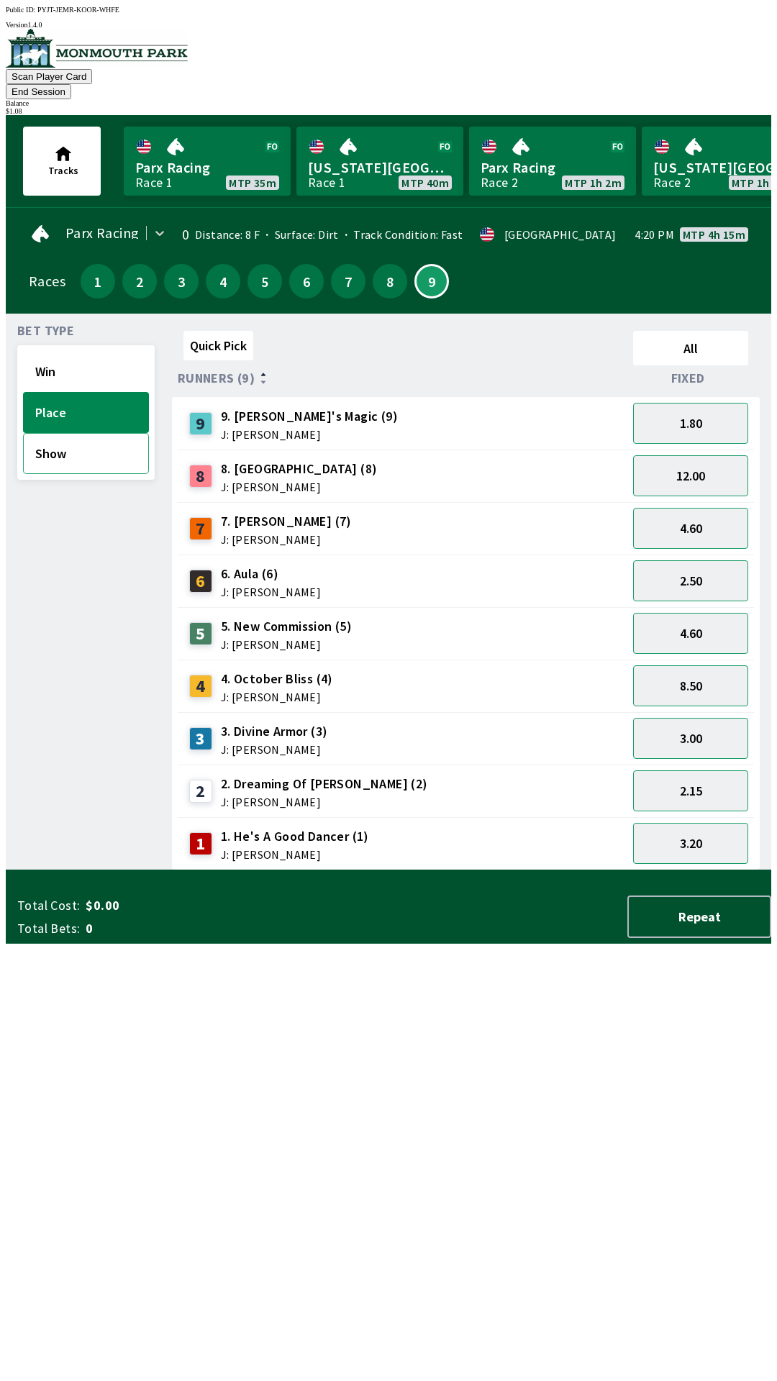
click at [70, 439] on button "Show" at bounding box center [86, 453] width 126 height 41
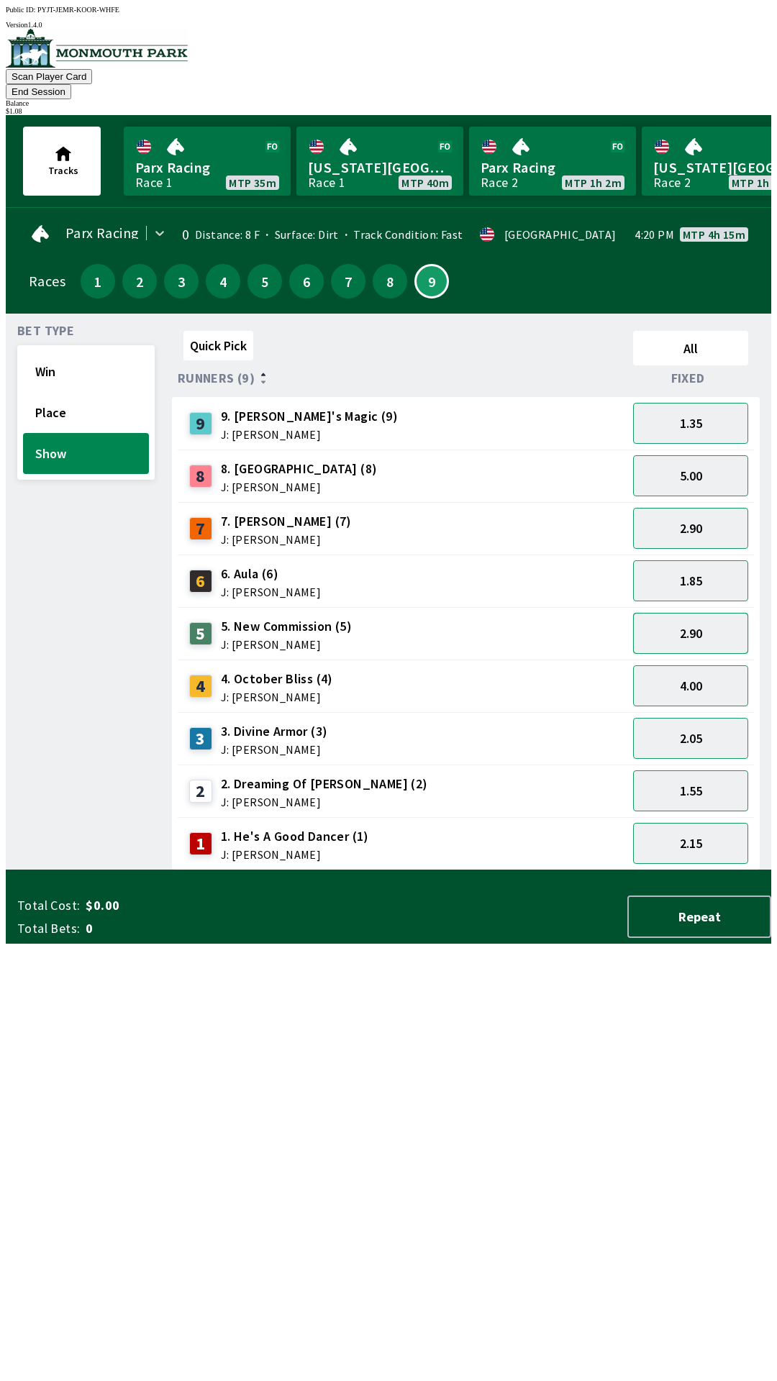
click at [708, 615] on button "2.90" at bounding box center [690, 633] width 115 height 41
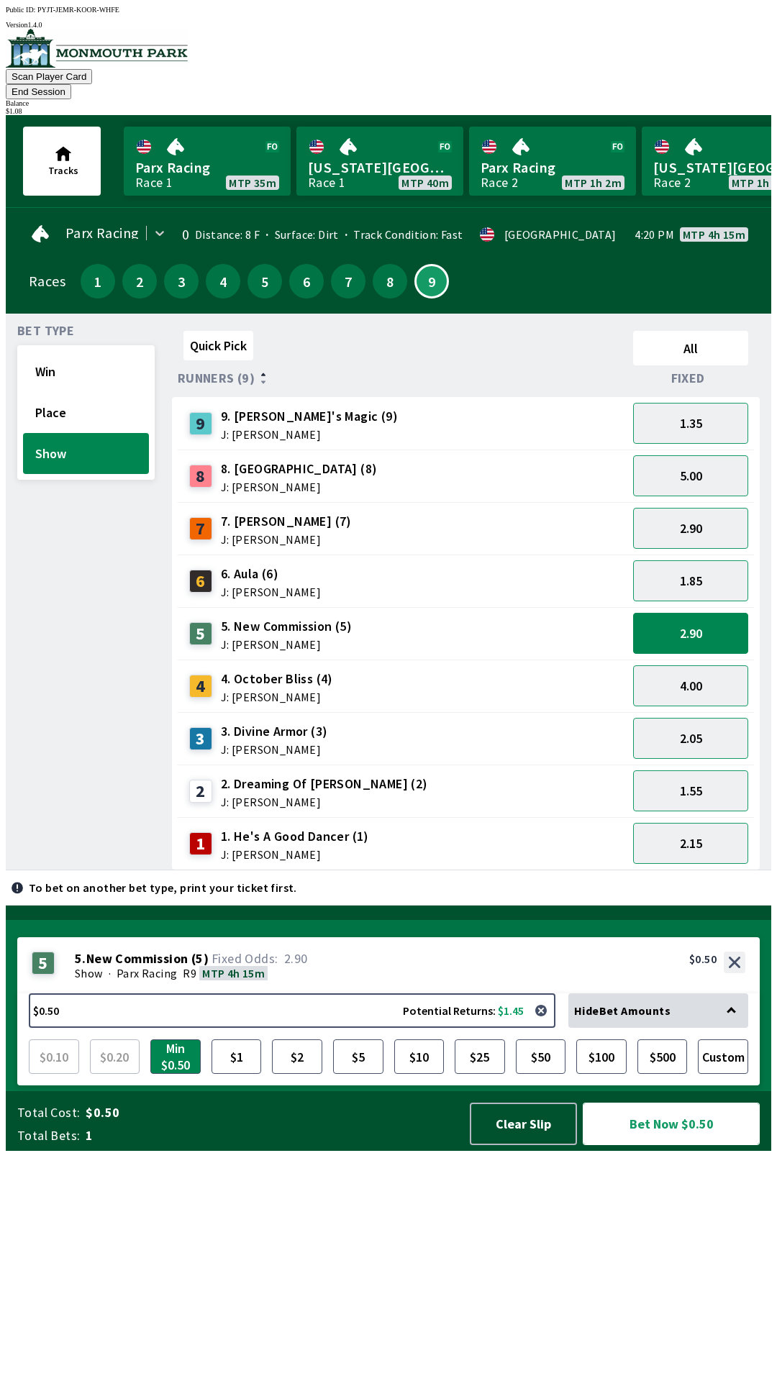
click at [664, 1145] on button "Bet Now $0.50" at bounding box center [670, 1123] width 177 height 42
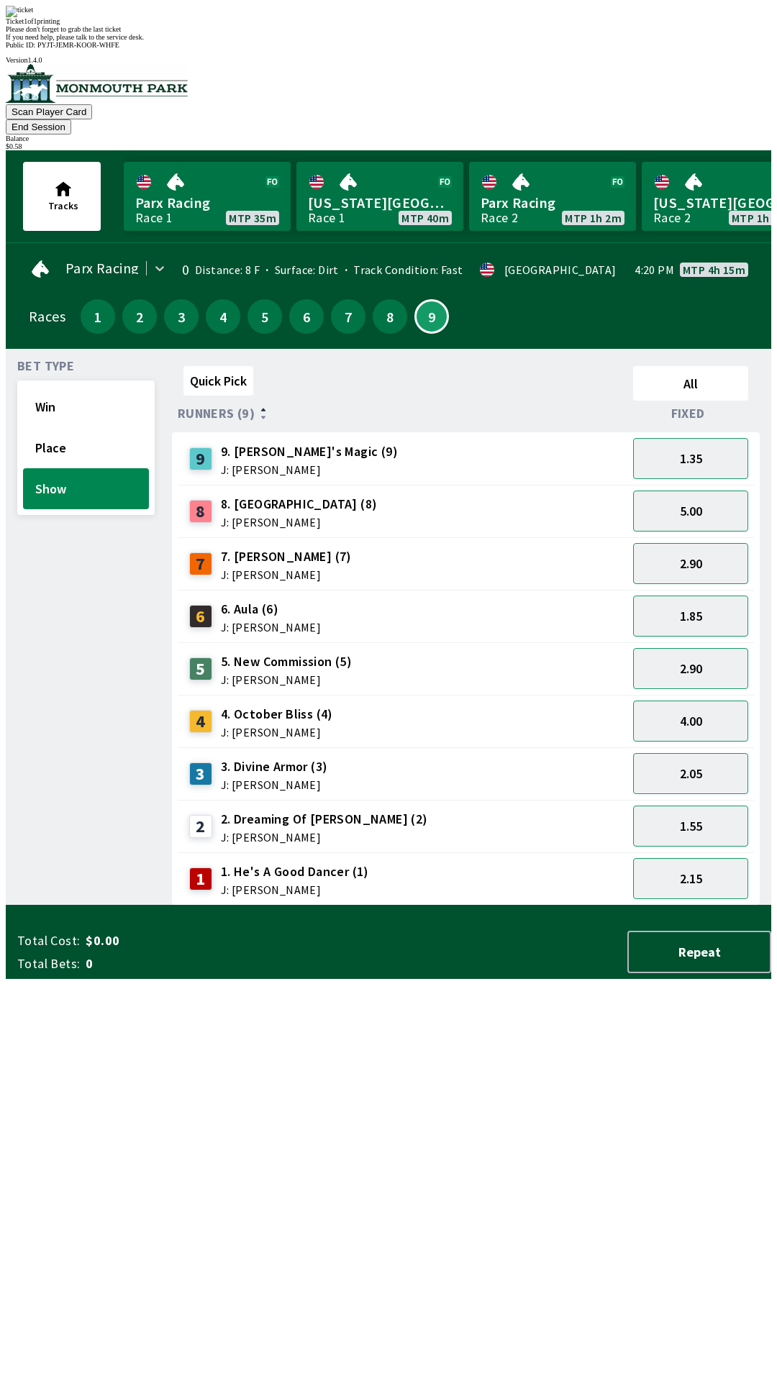
click at [65, 902] on div "Bet Type Win Place Show" at bounding box center [85, 632] width 137 height 545
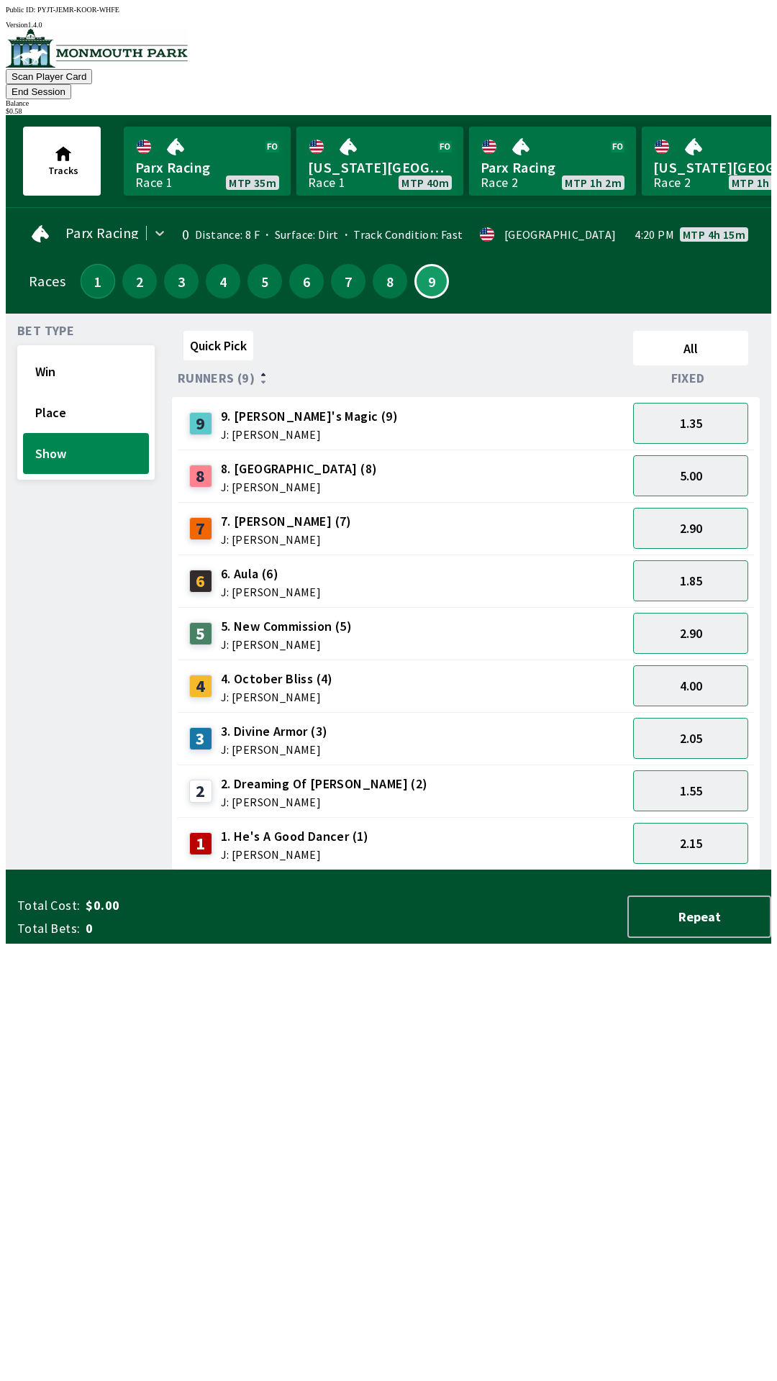
click at [88, 264] on button "1" at bounding box center [98, 281] width 35 height 35
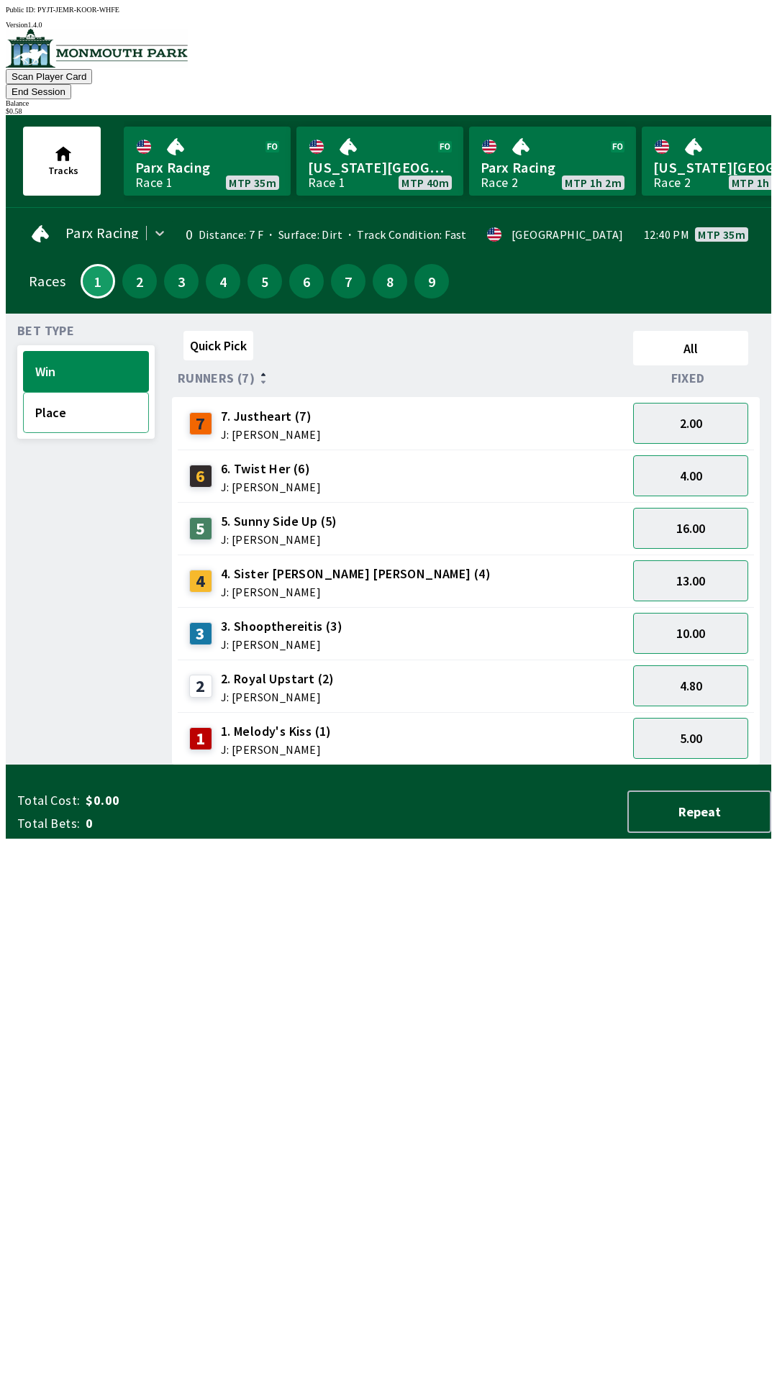
click at [105, 398] on button "Place" at bounding box center [86, 412] width 126 height 41
click at [704, 403] on button "1.26" at bounding box center [690, 423] width 115 height 41
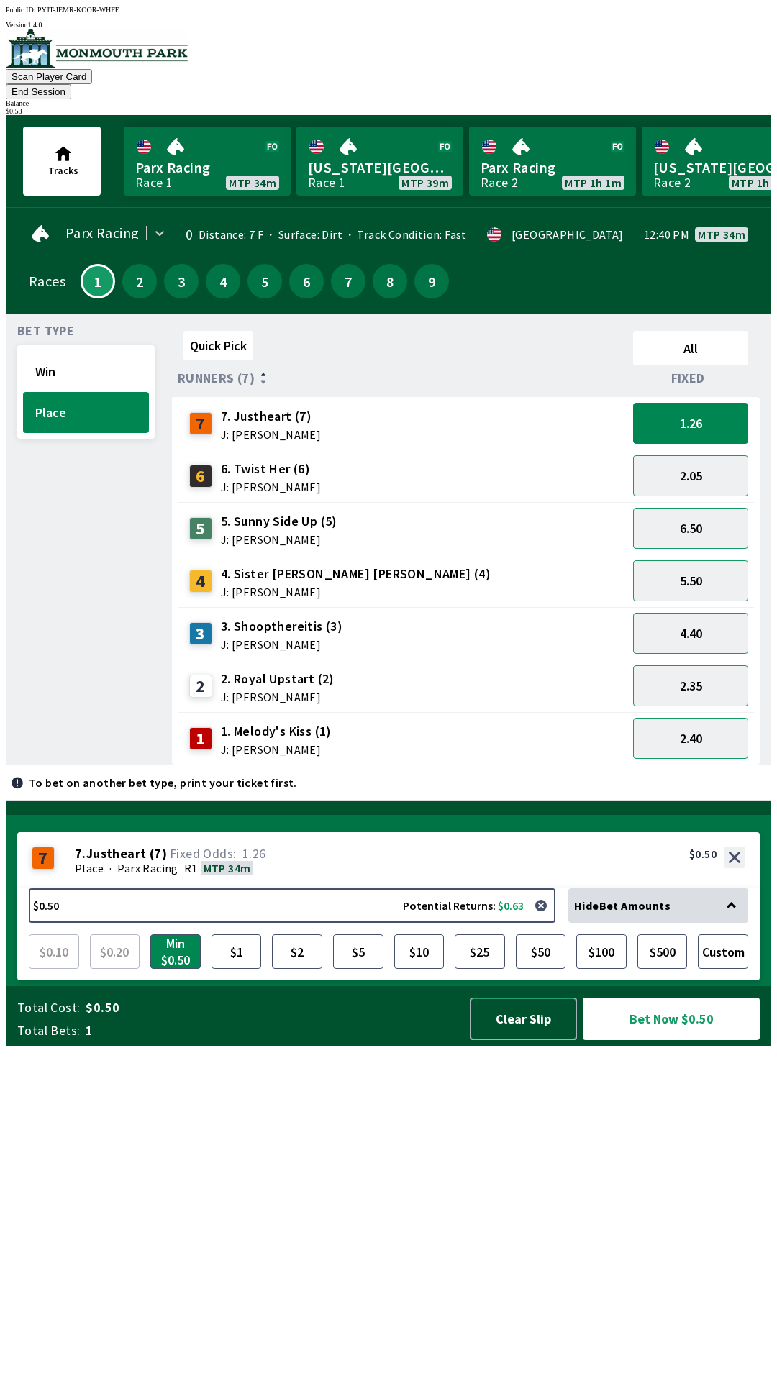
click at [507, 1040] on button "Clear Slip" at bounding box center [523, 1018] width 107 height 42
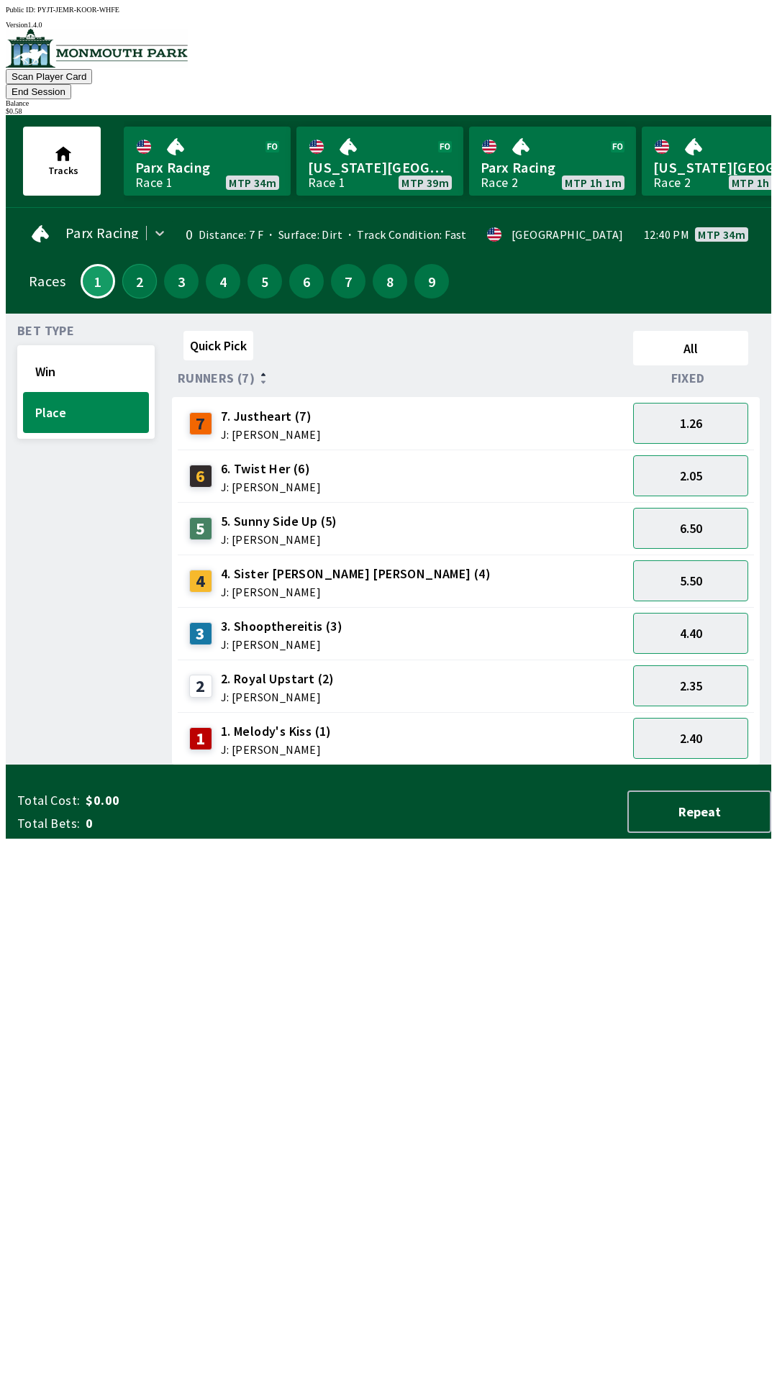
click at [127, 265] on button "2" at bounding box center [139, 281] width 35 height 35
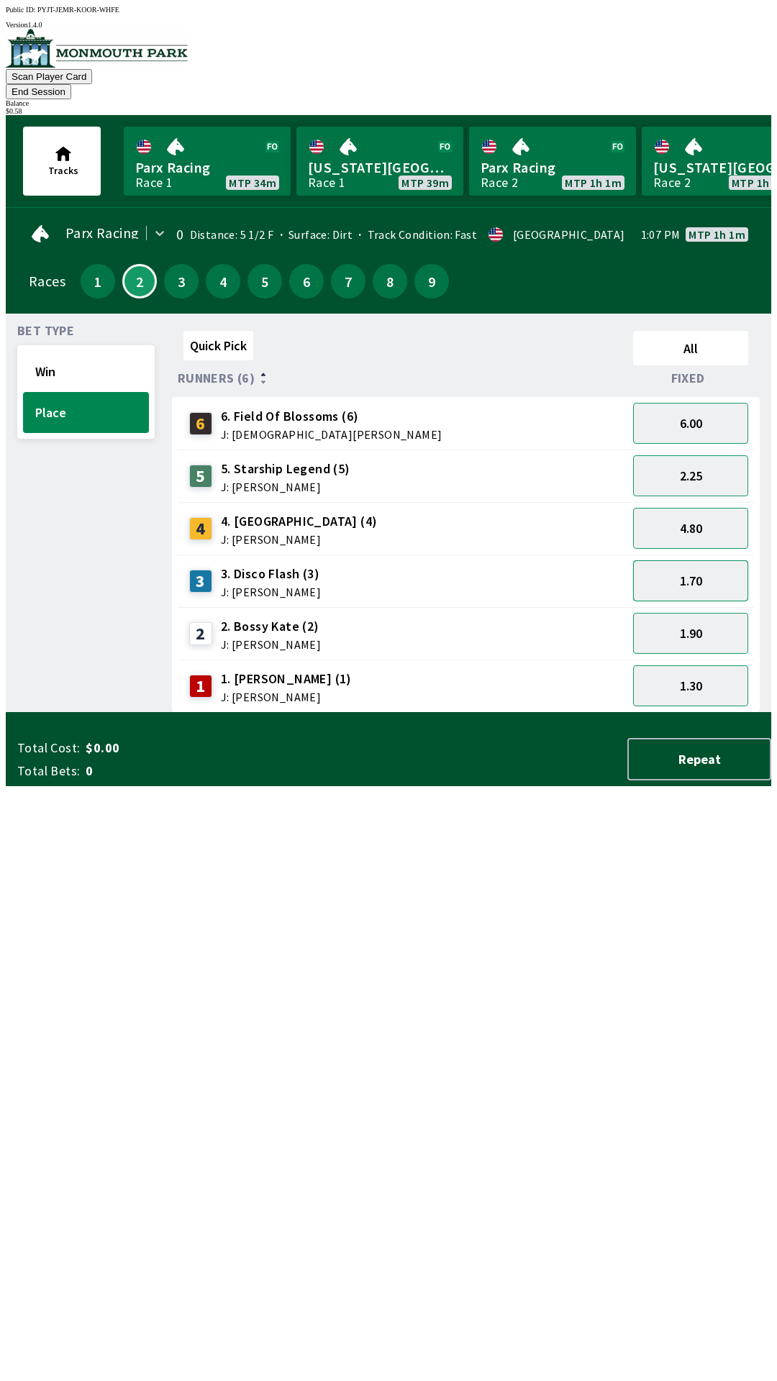
click at [693, 560] on button "1.70" at bounding box center [690, 580] width 115 height 41
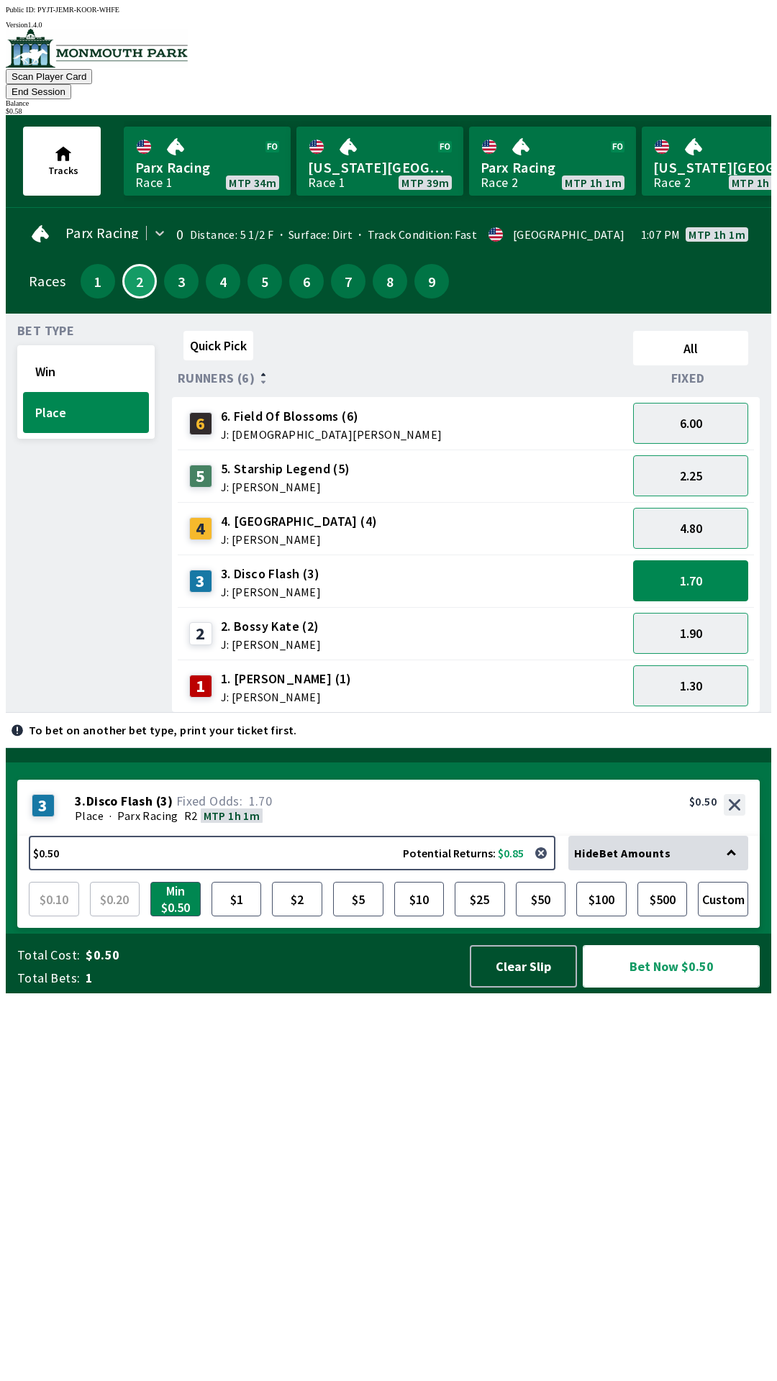
click at [675, 987] on button "Bet Now $0.50" at bounding box center [670, 966] width 177 height 42
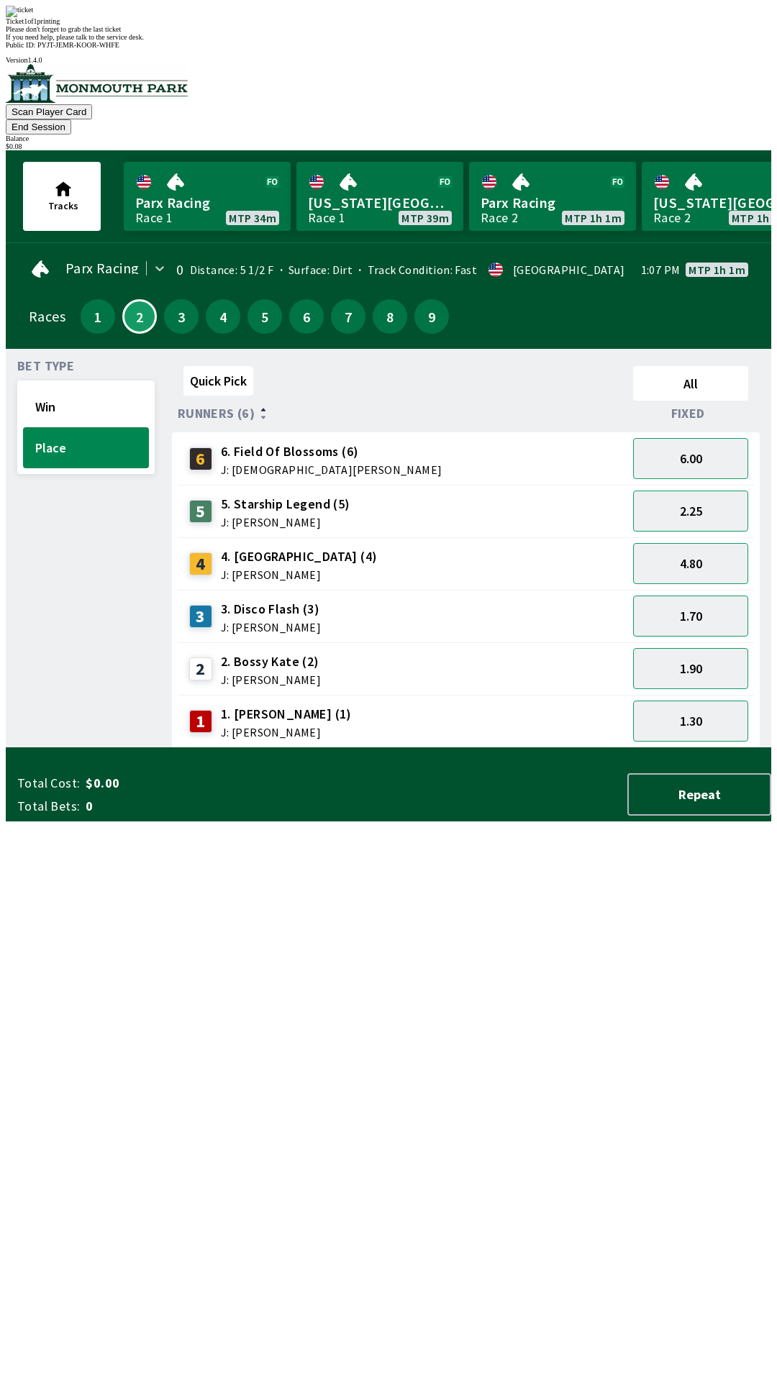
click at [58, 748] on div "Bet Type Win Place" at bounding box center [85, 554] width 137 height 388
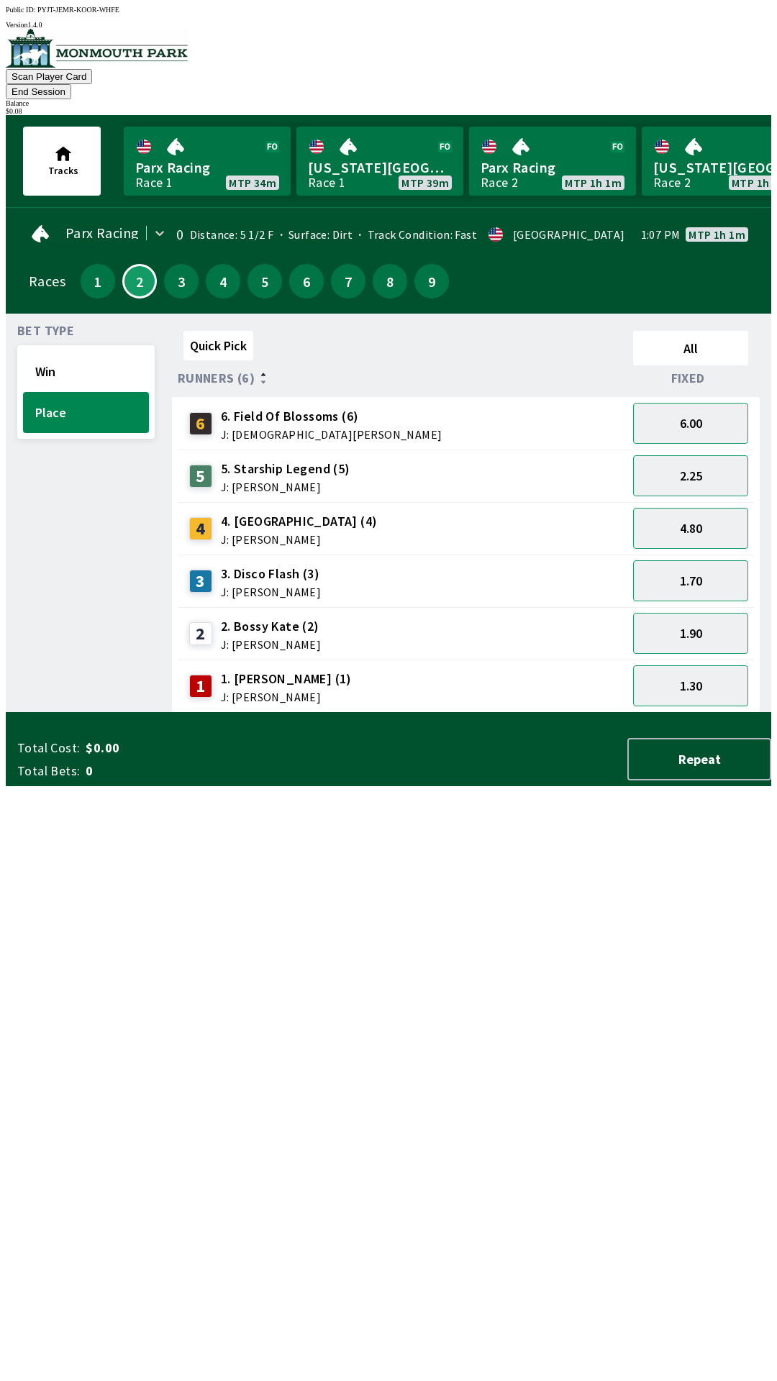
click at [71, 84] on button "End Session" at bounding box center [38, 91] width 65 height 15
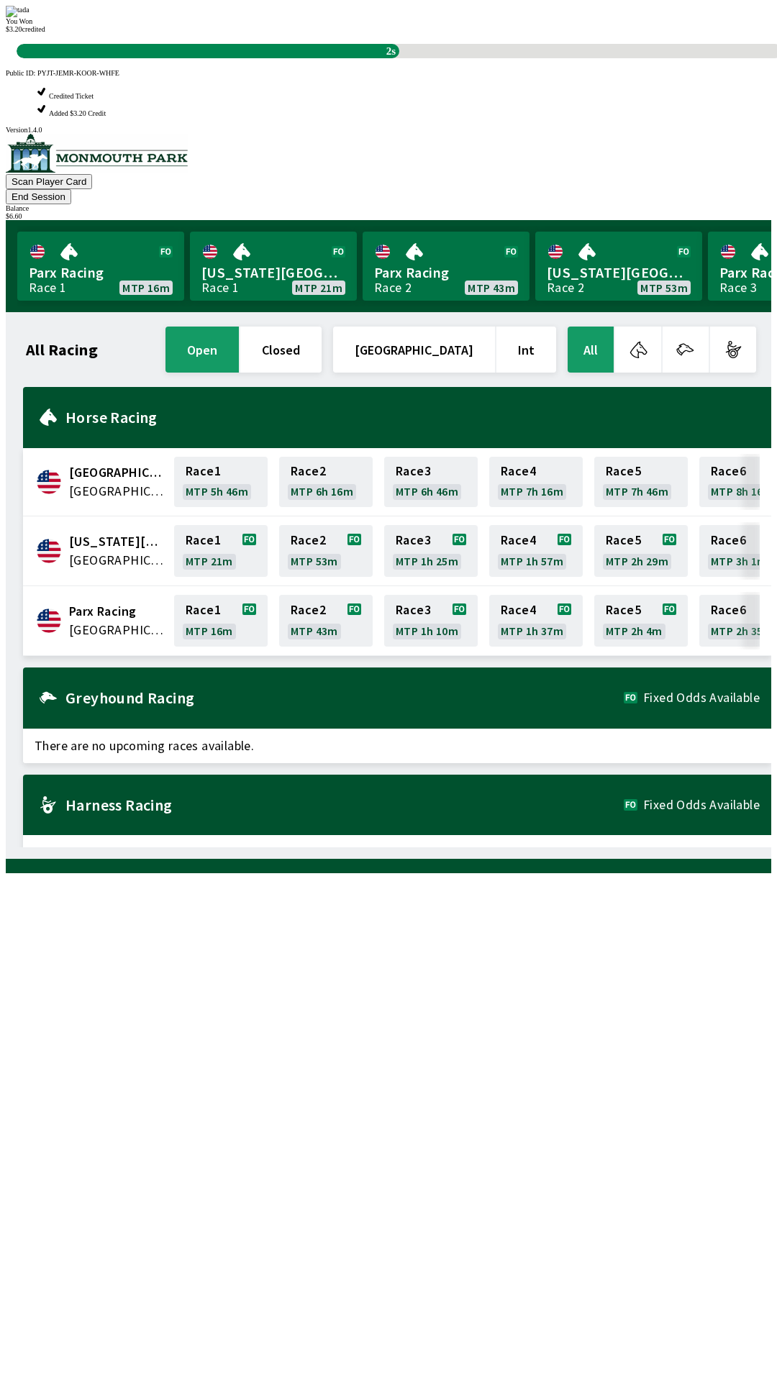
click at [481, 847] on div "All Racing open closed [GEOGRAPHIC_DATA] Int All [GEOGRAPHIC_DATA] [GEOGRAPHIC_…" at bounding box center [394, 585] width 754 height 523
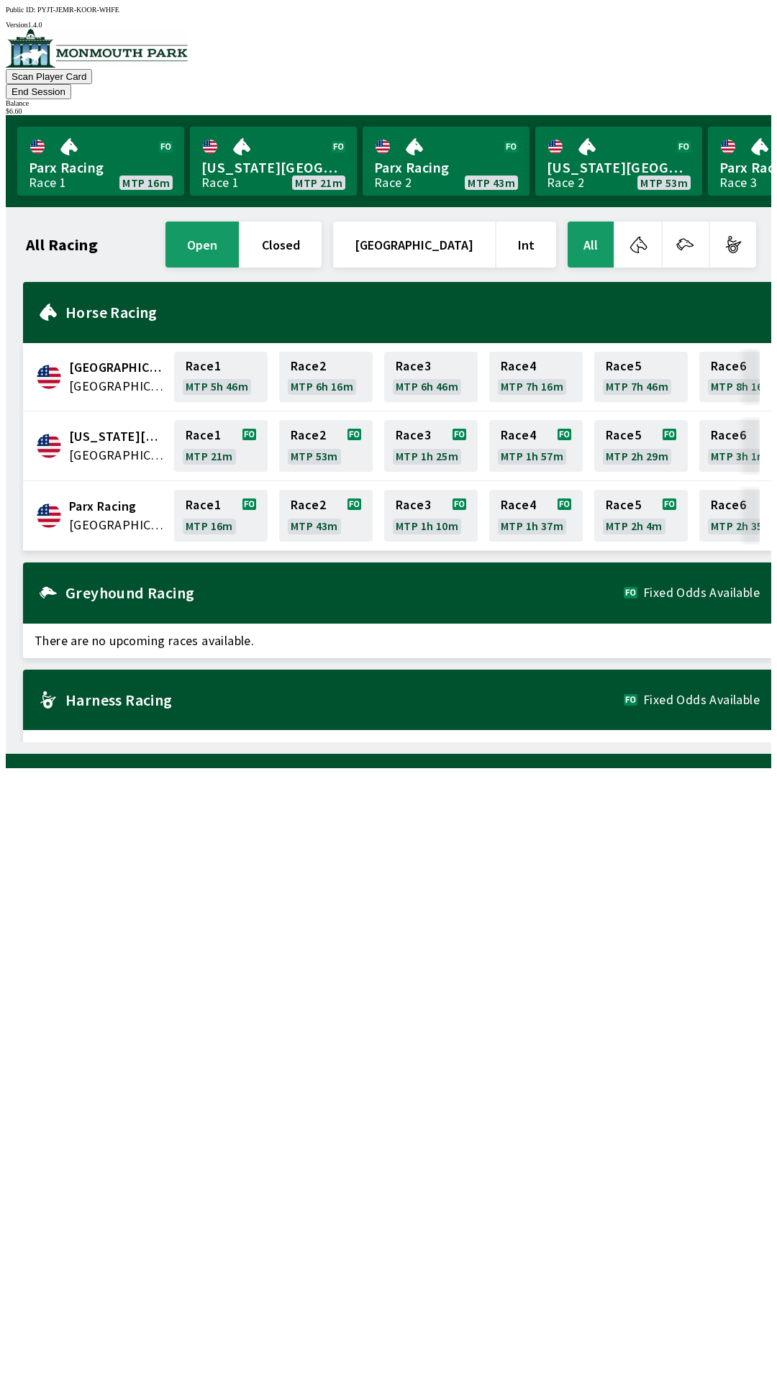
click at [71, 84] on button "End Session" at bounding box center [38, 91] width 65 height 15
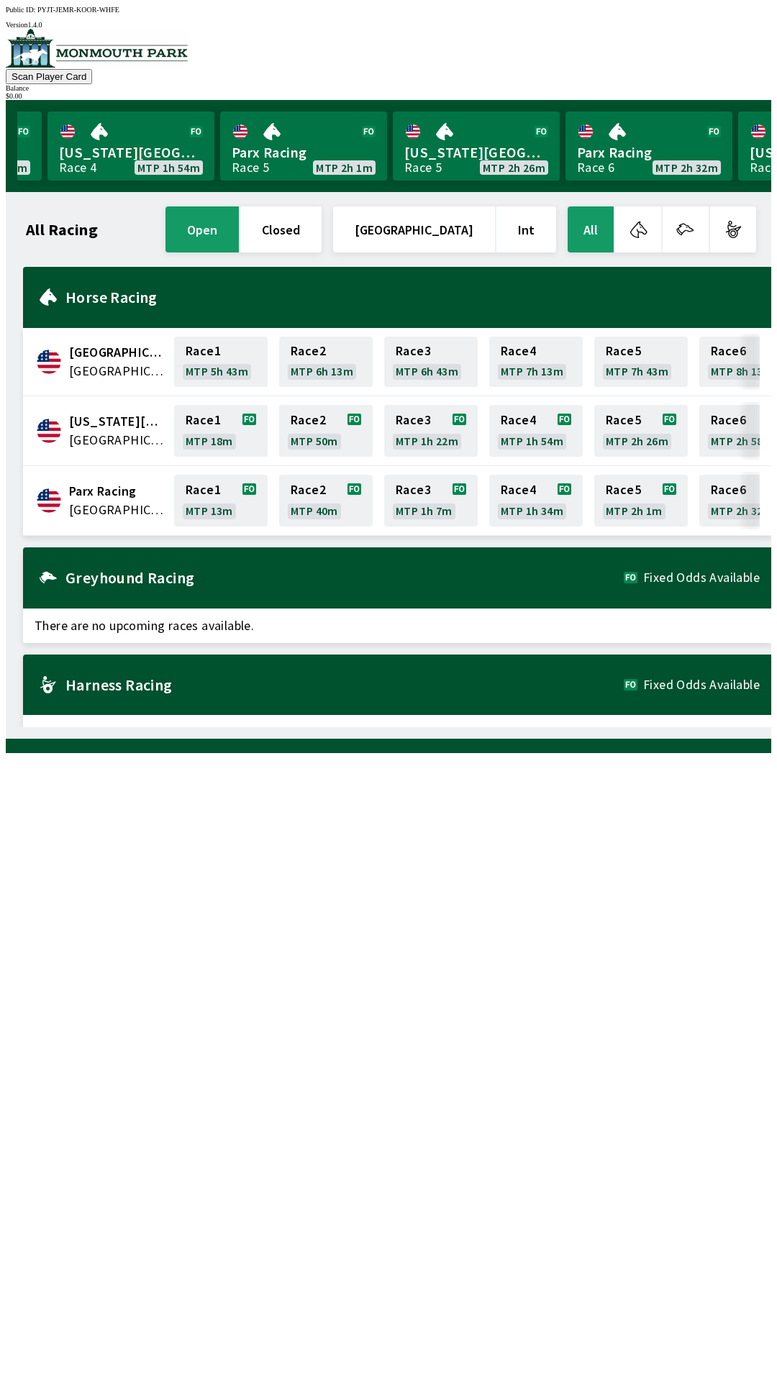
scroll to position [0, 1300]
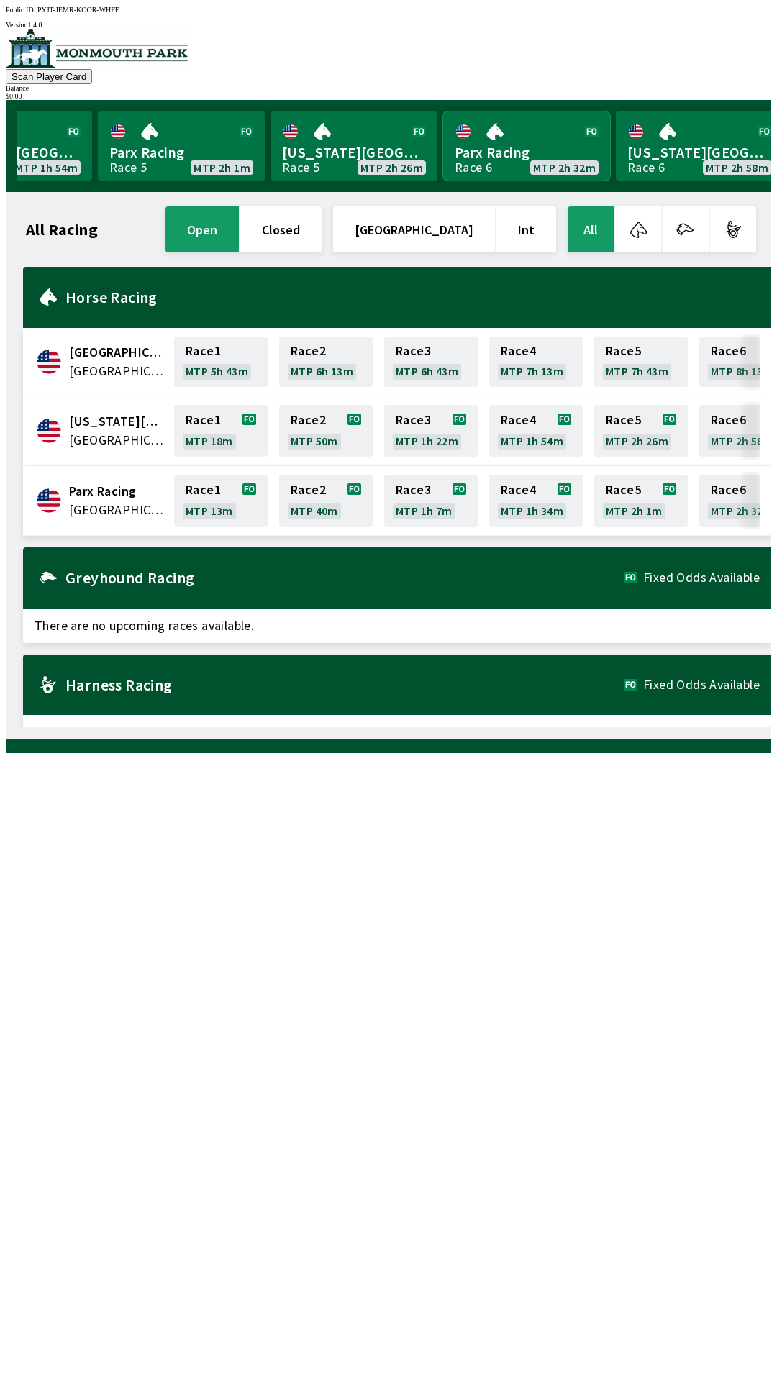
click at [503, 139] on link "Parx Racing Race 6 MTP 2h 32m" at bounding box center [526, 145] width 167 height 69
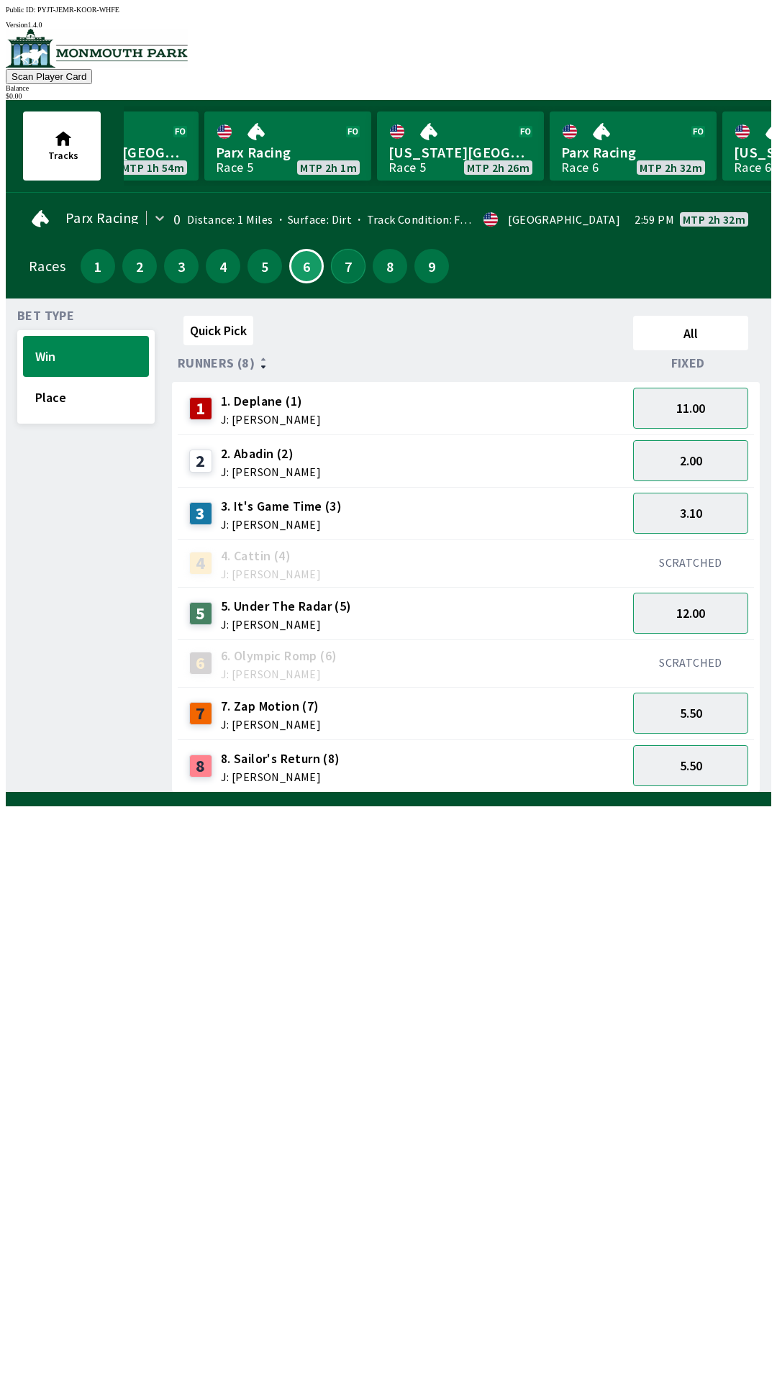
click at [346, 254] on button "7" at bounding box center [348, 266] width 35 height 35
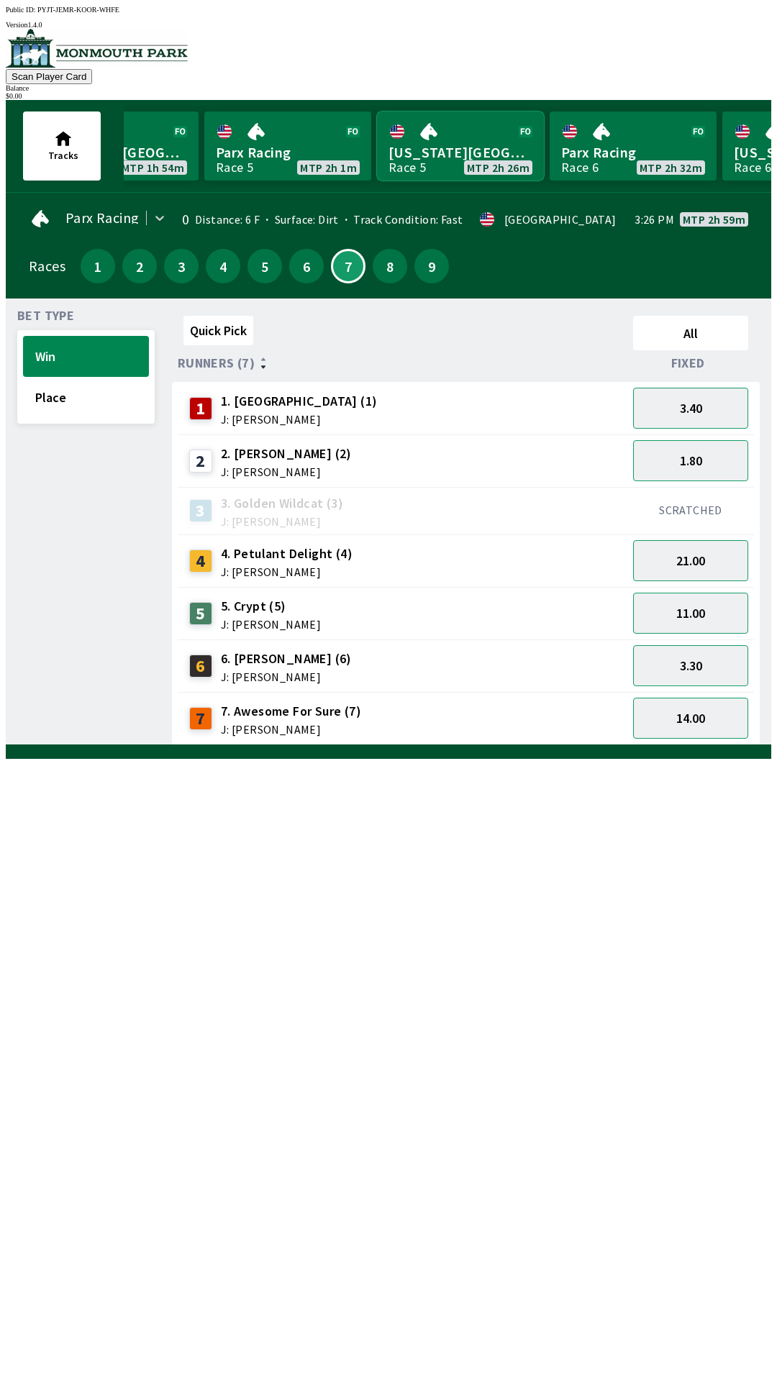
click at [448, 129] on link "[US_STATE] Park Race 5 MTP 2h 26m" at bounding box center [460, 145] width 167 height 69
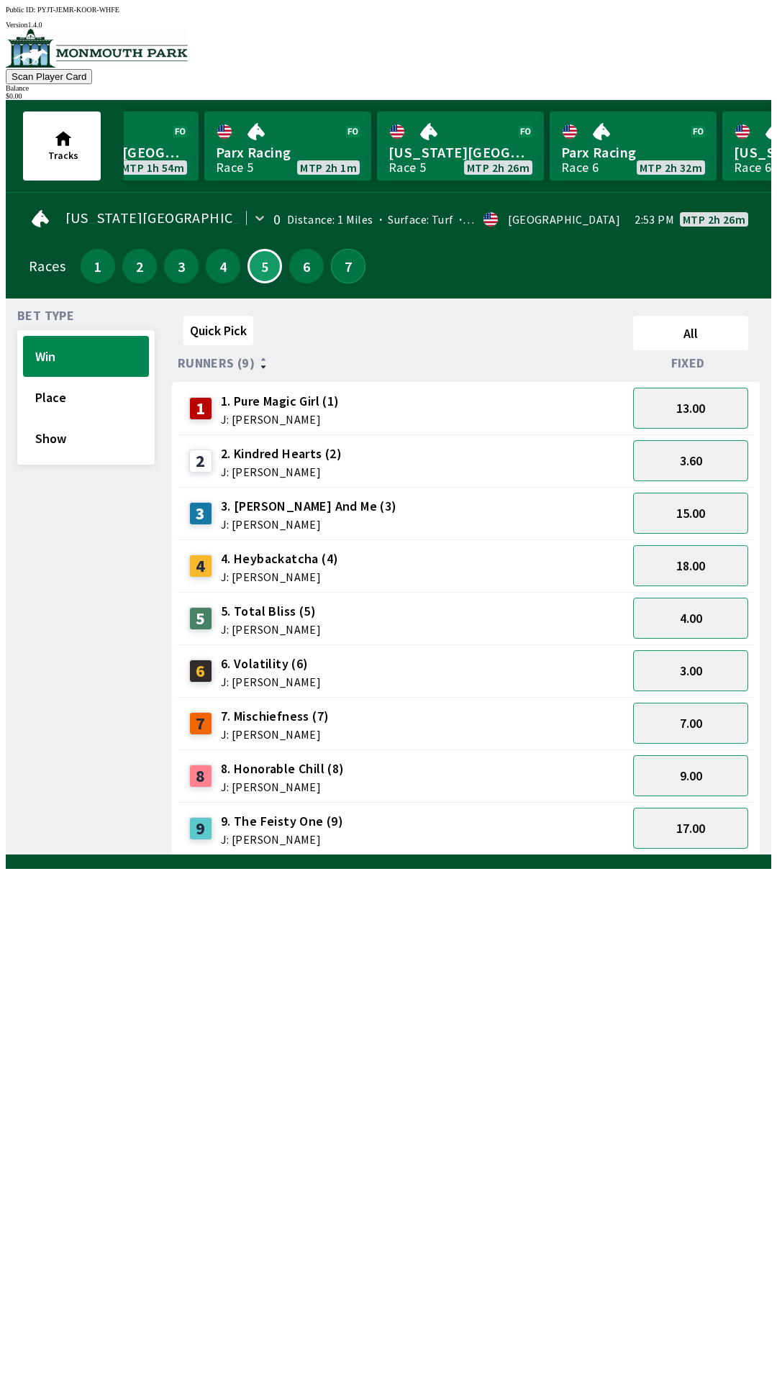
click at [337, 256] on button "7" at bounding box center [348, 266] width 35 height 35
